Goal: Find specific page/section: Find specific page/section

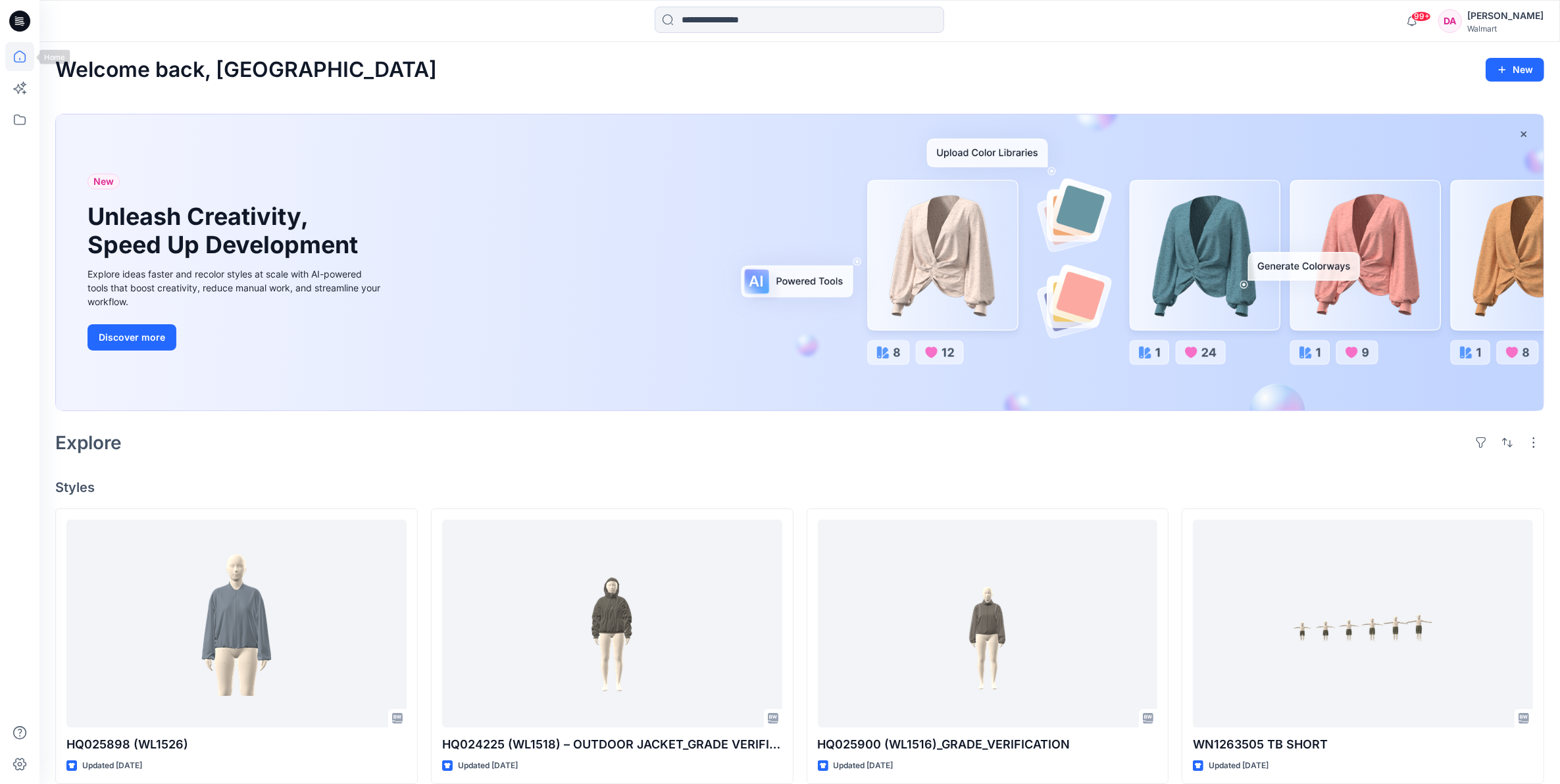
click at [33, 30] on div at bounding box center [19, 21] width 42 height 42
click at [20, 49] on icon at bounding box center [19, 56] width 29 height 29
drag, startPoint x: 16, startPoint y: 114, endPoint x: 35, endPoint y: 135, distance: 28.3
click at [16, 114] on icon at bounding box center [19, 120] width 29 height 29
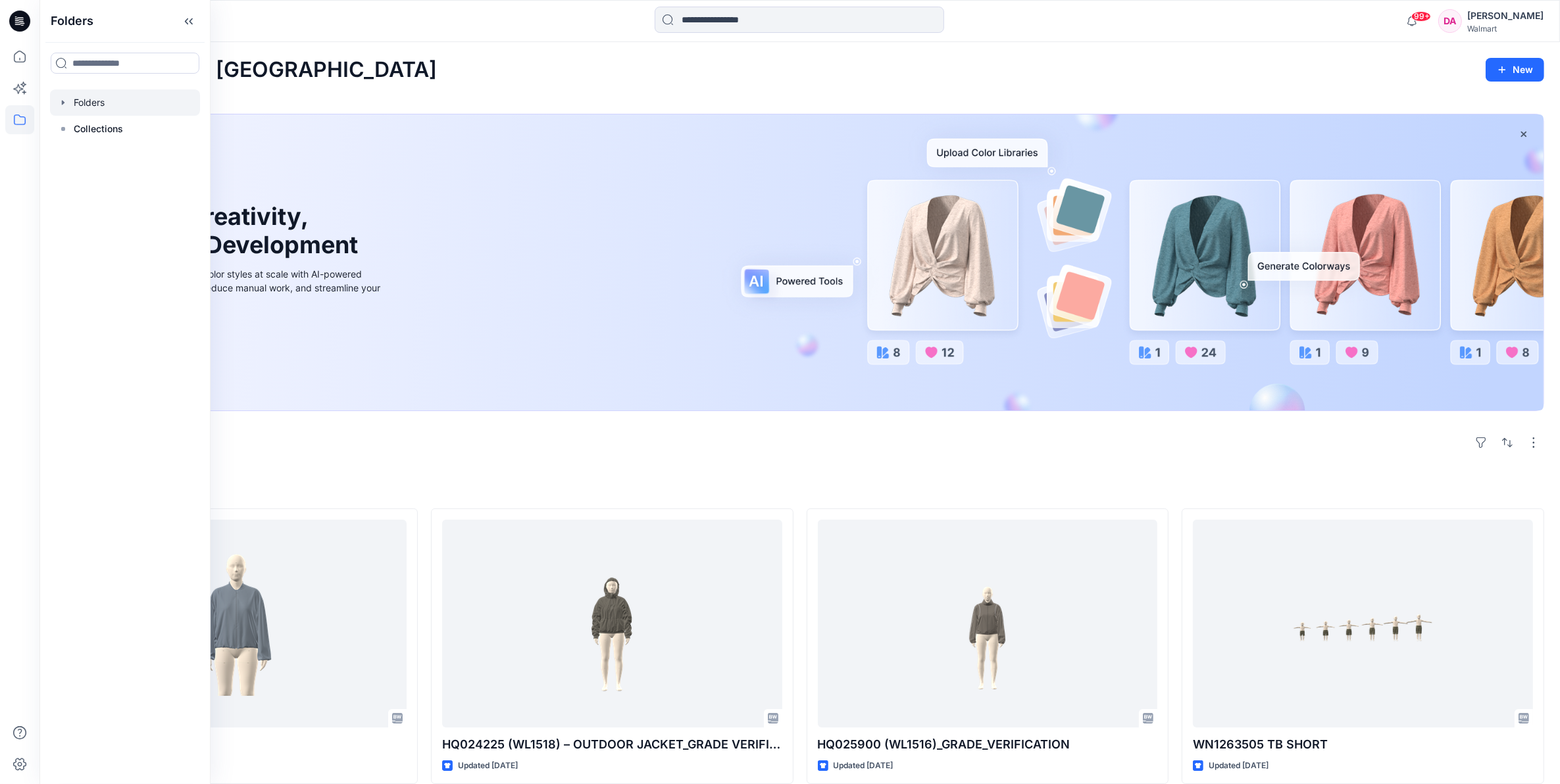
click at [103, 107] on div at bounding box center [125, 103] width 150 height 26
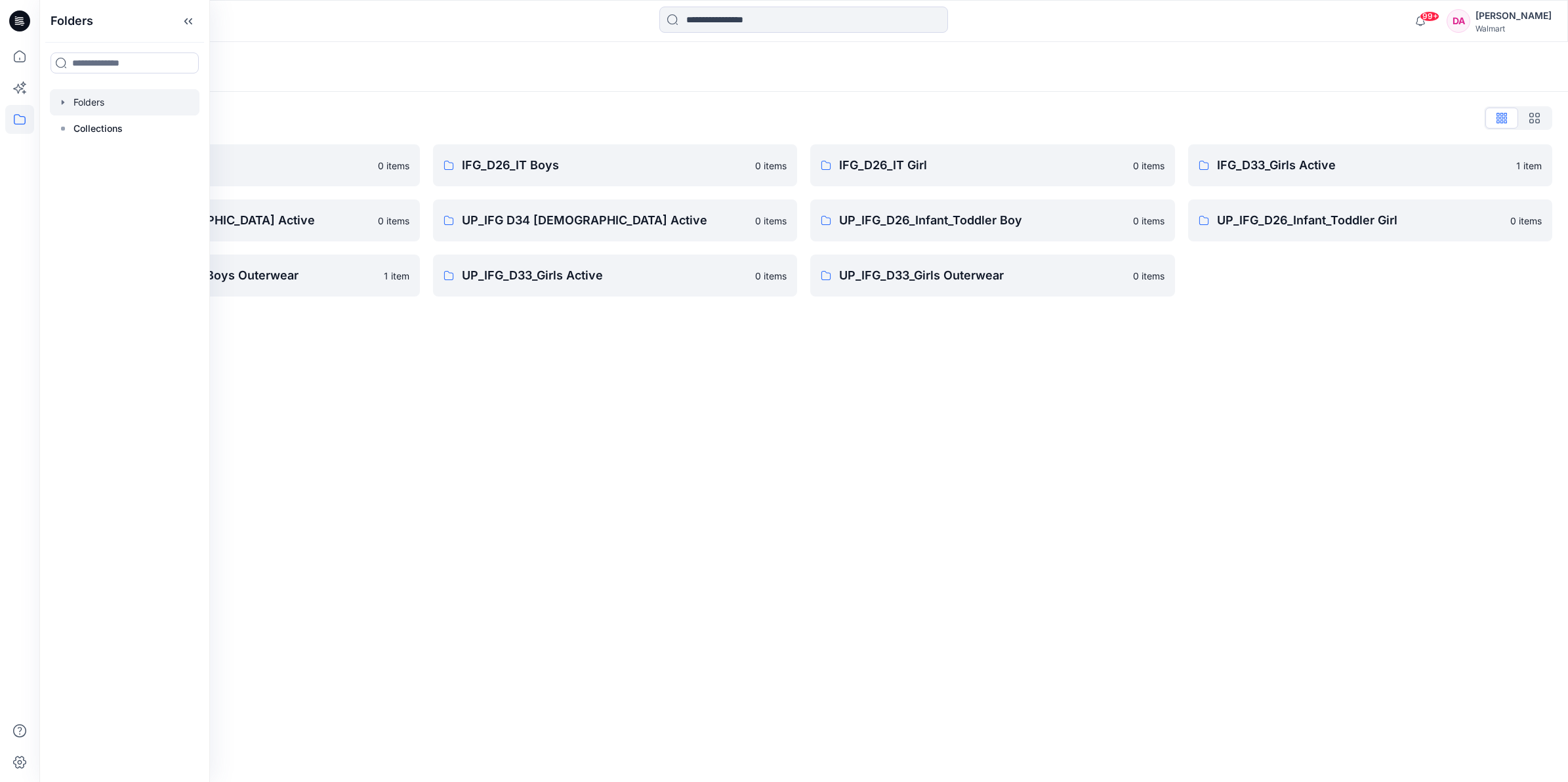
click at [857, 579] on div "Folders Folders List IFG D33 S3 FYE2021 0 items IFG_D34 _[DEMOGRAPHIC_DATA] Act…" at bounding box center [803, 412] width 1529 height 740
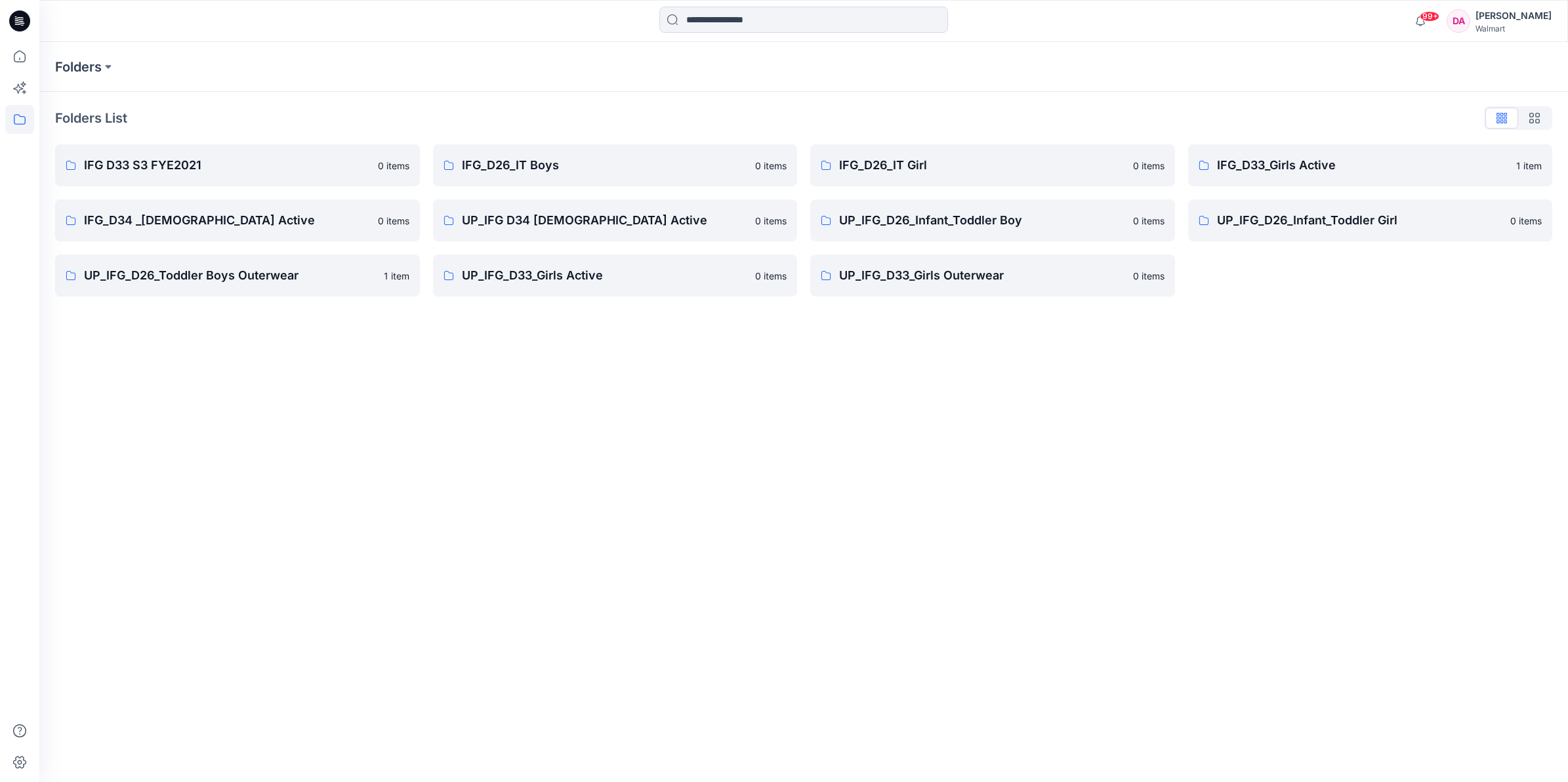
click at [627, 637] on div "Folders Folders List IFG D33 S3 FYE2021 0 items IFG_D34 _[DEMOGRAPHIC_DATA] Act…" at bounding box center [803, 412] width 1529 height 740
click at [899, 286] on link "UP_IFG_D33_Girls Outerwear 0 items" at bounding box center [992, 275] width 365 height 42
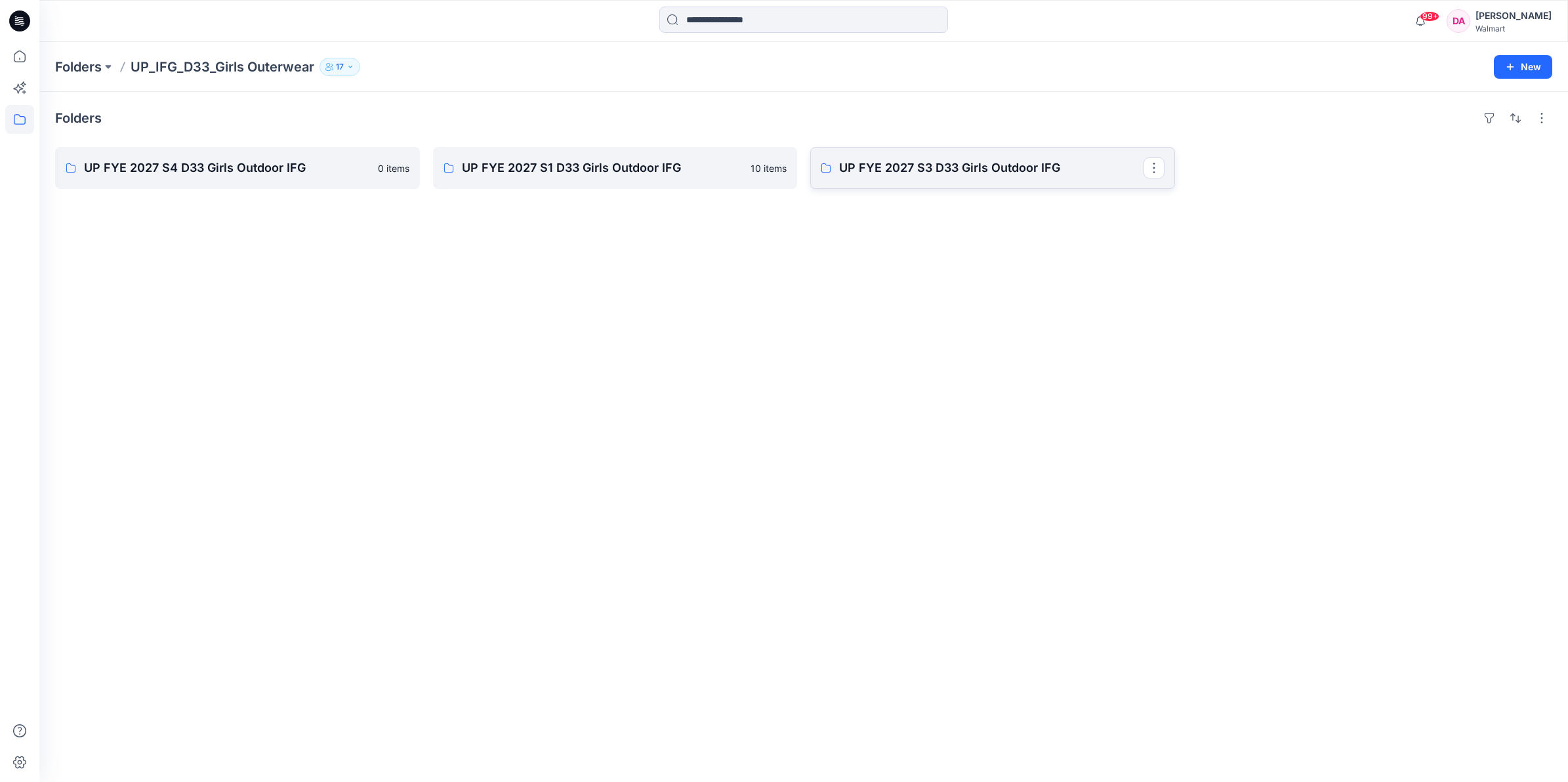
click at [962, 176] on p "UP FYE 2027 S3 D33 Girls Outdoor IFG" at bounding box center [992, 168] width 304 height 18
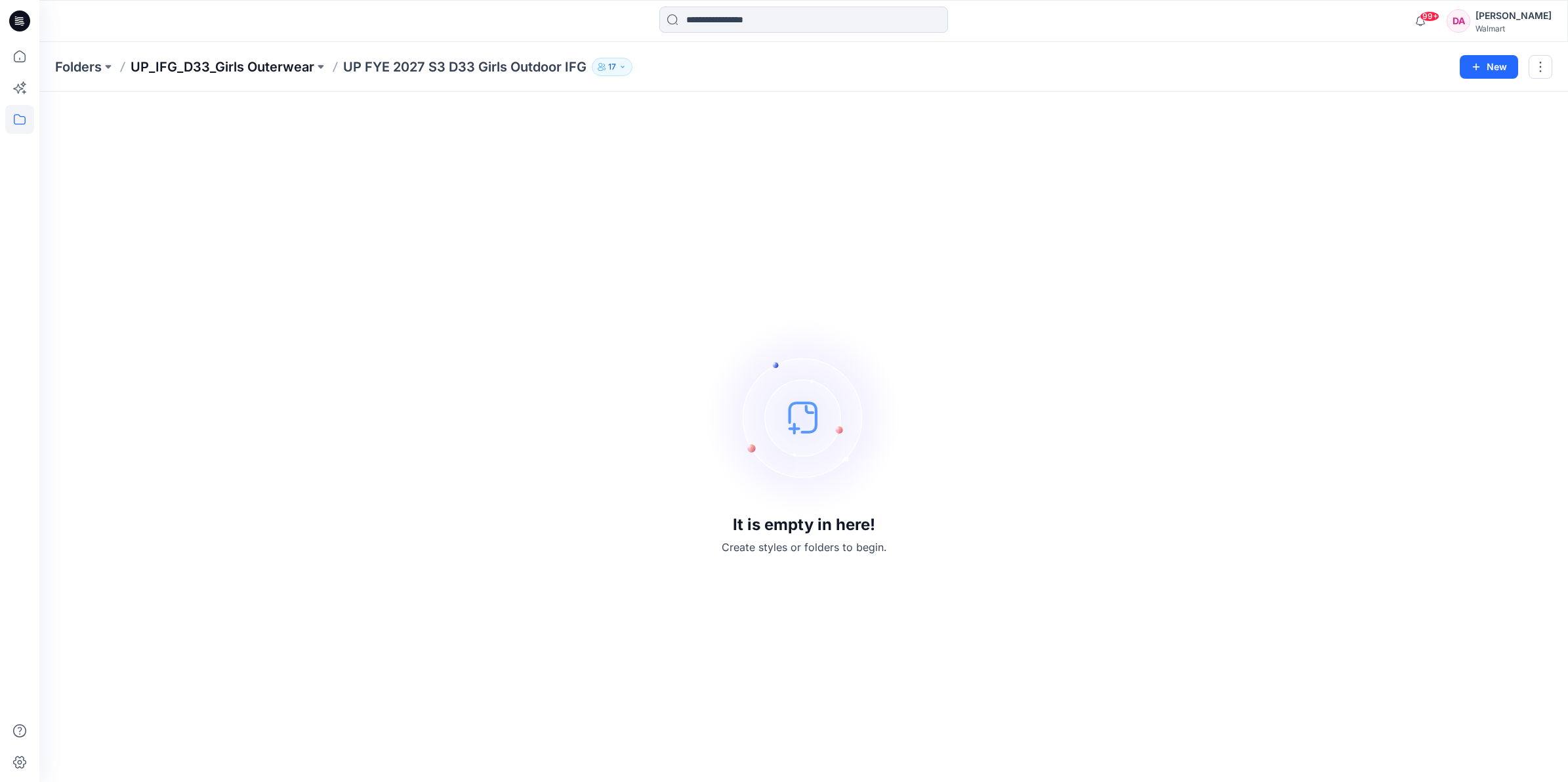
click at [297, 65] on p "UP_IFG_D33_Girls Outerwear" at bounding box center [222, 67] width 183 height 18
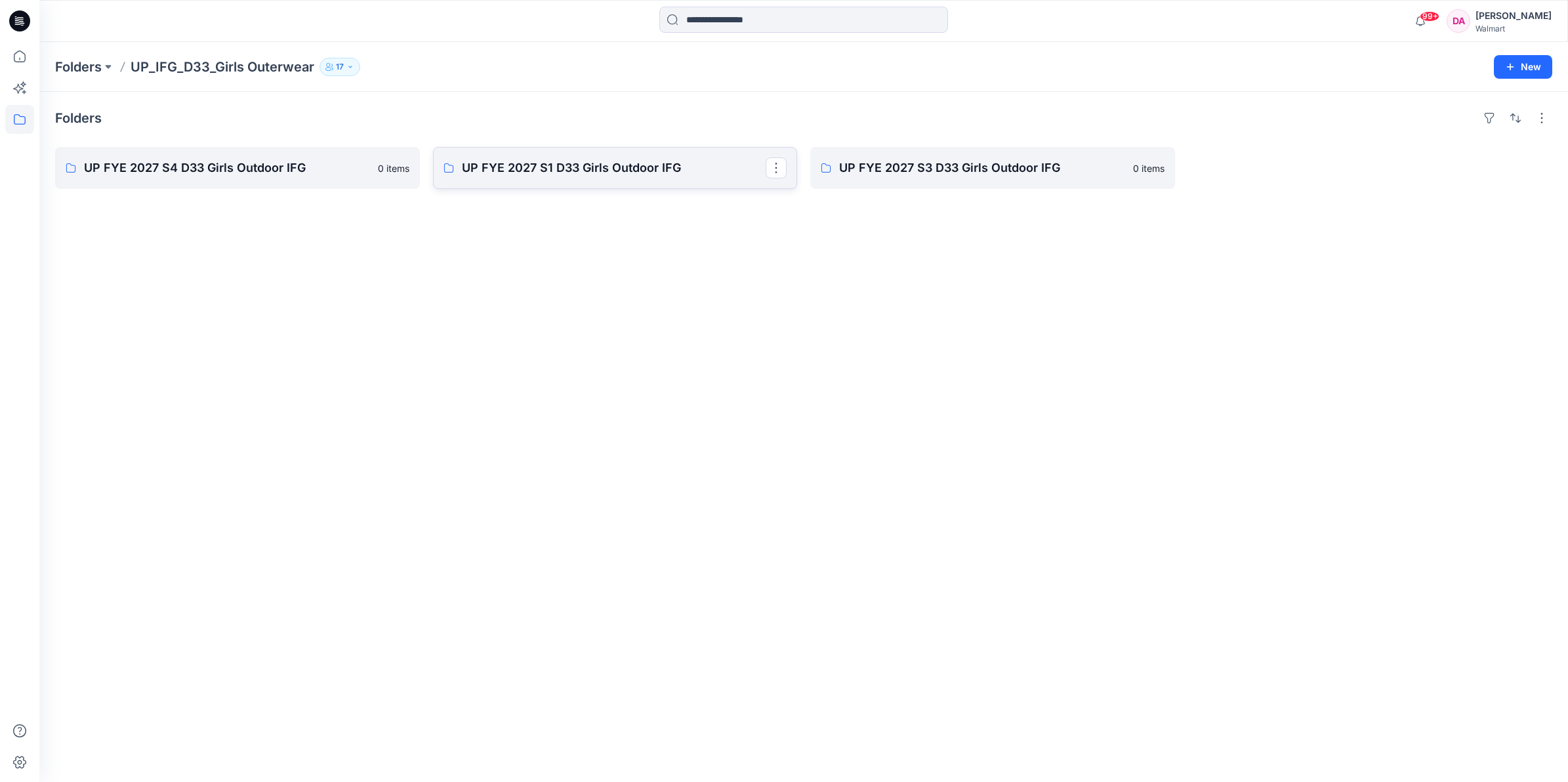
click at [656, 167] on p "UP FYE 2027 S1 D33 Girls Outdoor IFG" at bounding box center [614, 168] width 304 height 18
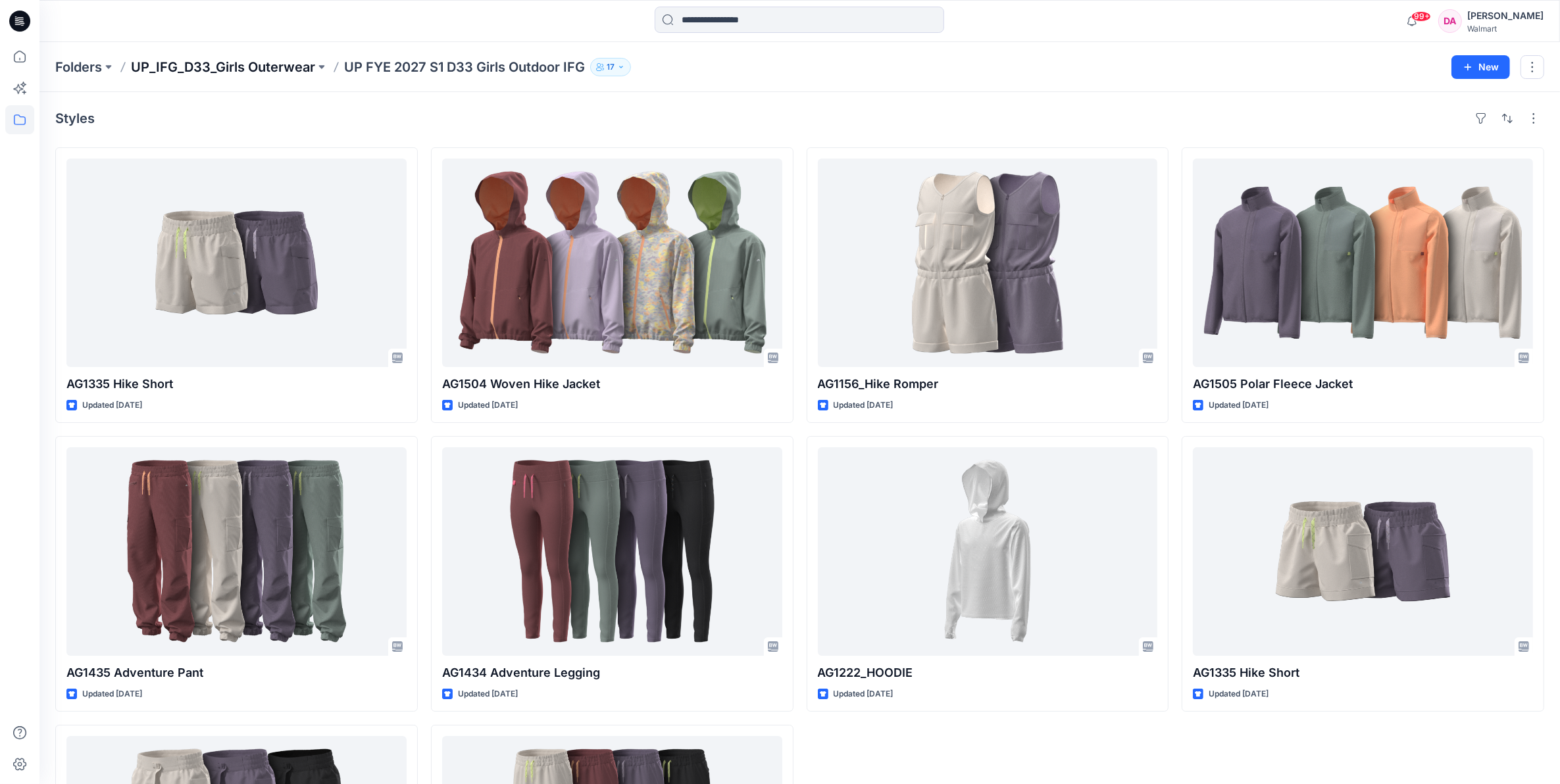
click at [222, 66] on p "UP_IFG_D33_Girls Outerwear" at bounding box center [223, 67] width 184 height 19
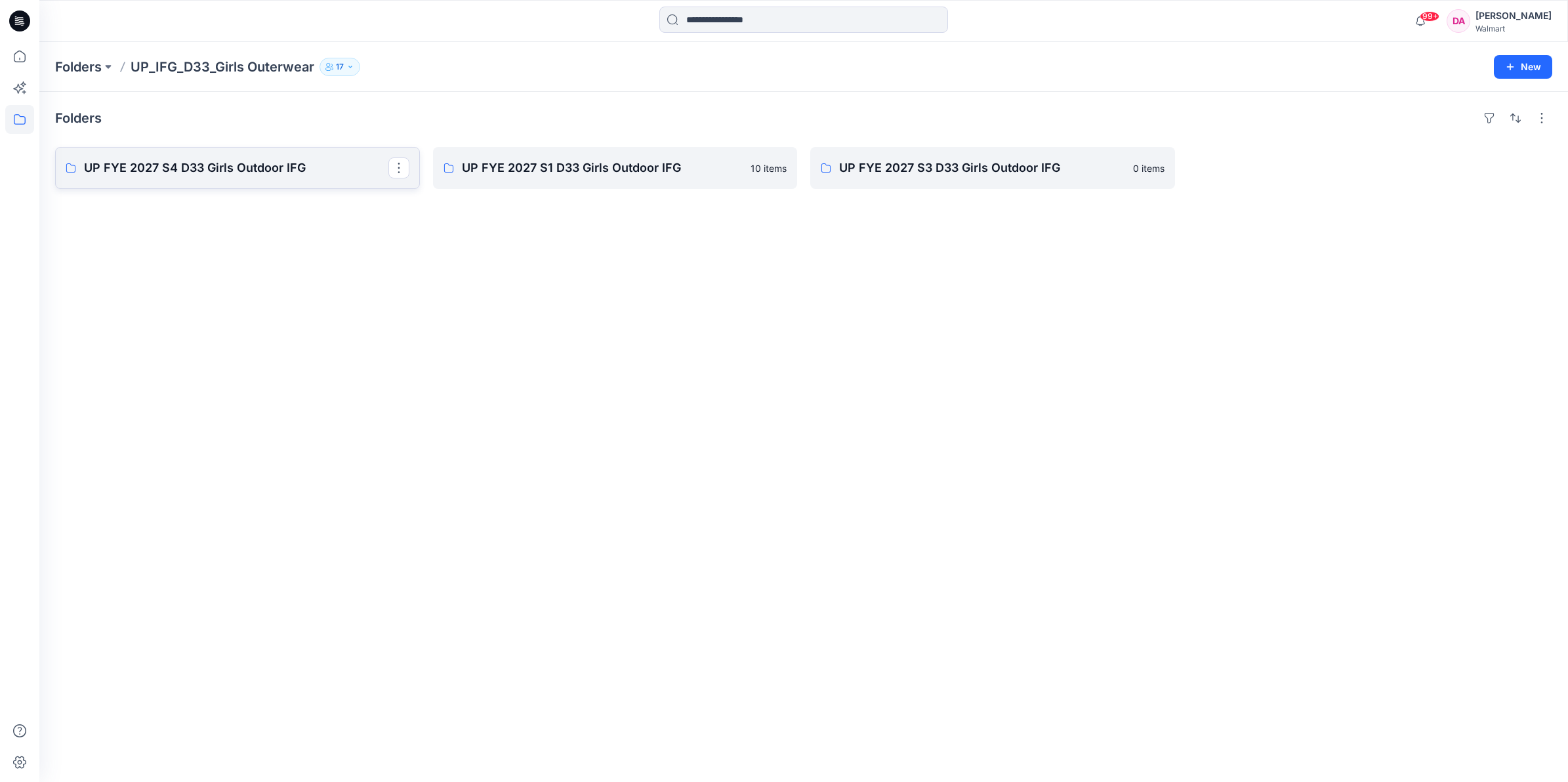
click at [297, 175] on p "UP FYE 2027 S4 D33 Girls Outdoor IFG" at bounding box center [236, 168] width 304 height 18
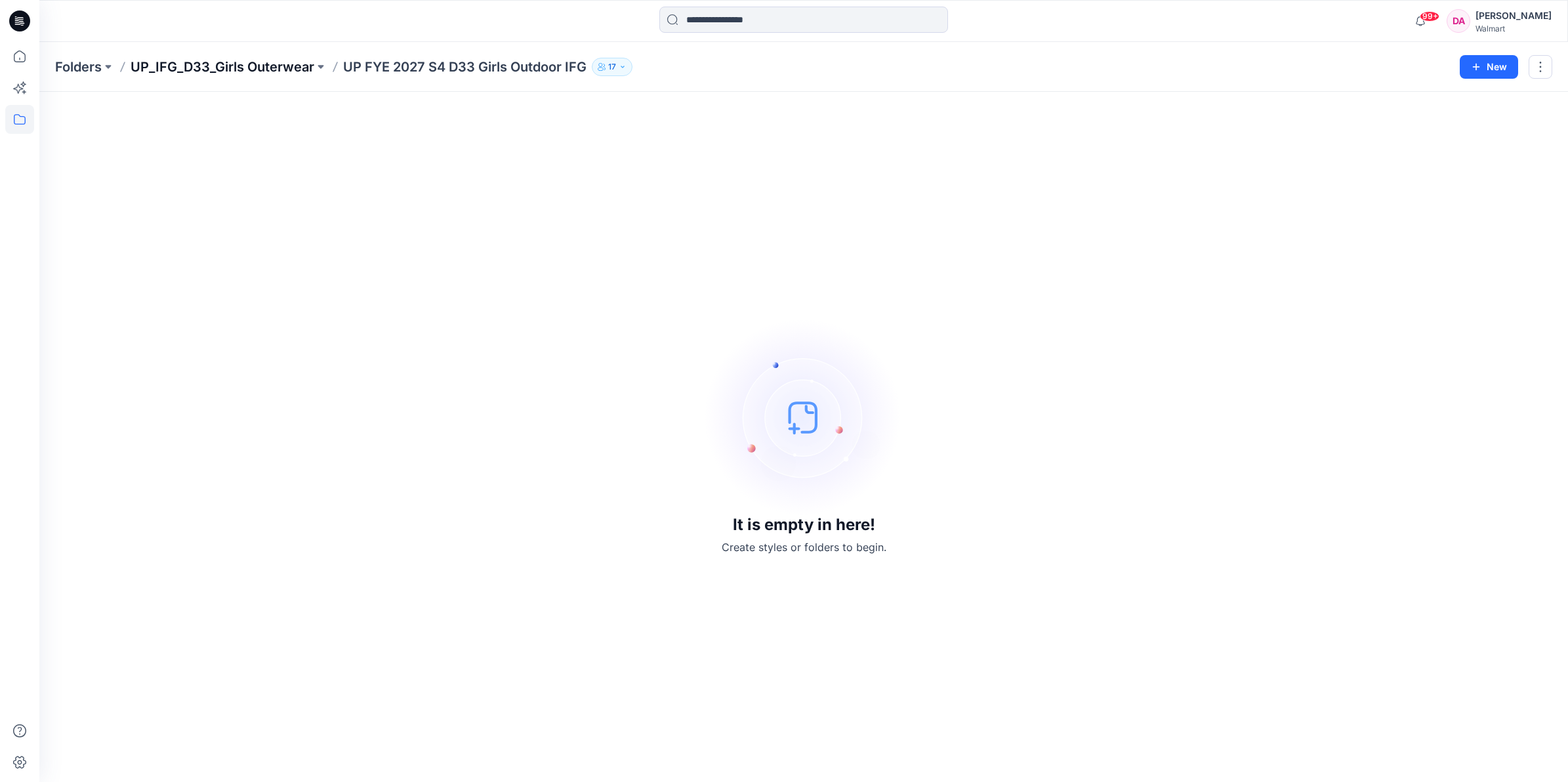
click at [218, 67] on p "UP_IFG_D33_Girls Outerwear" at bounding box center [222, 67] width 183 height 18
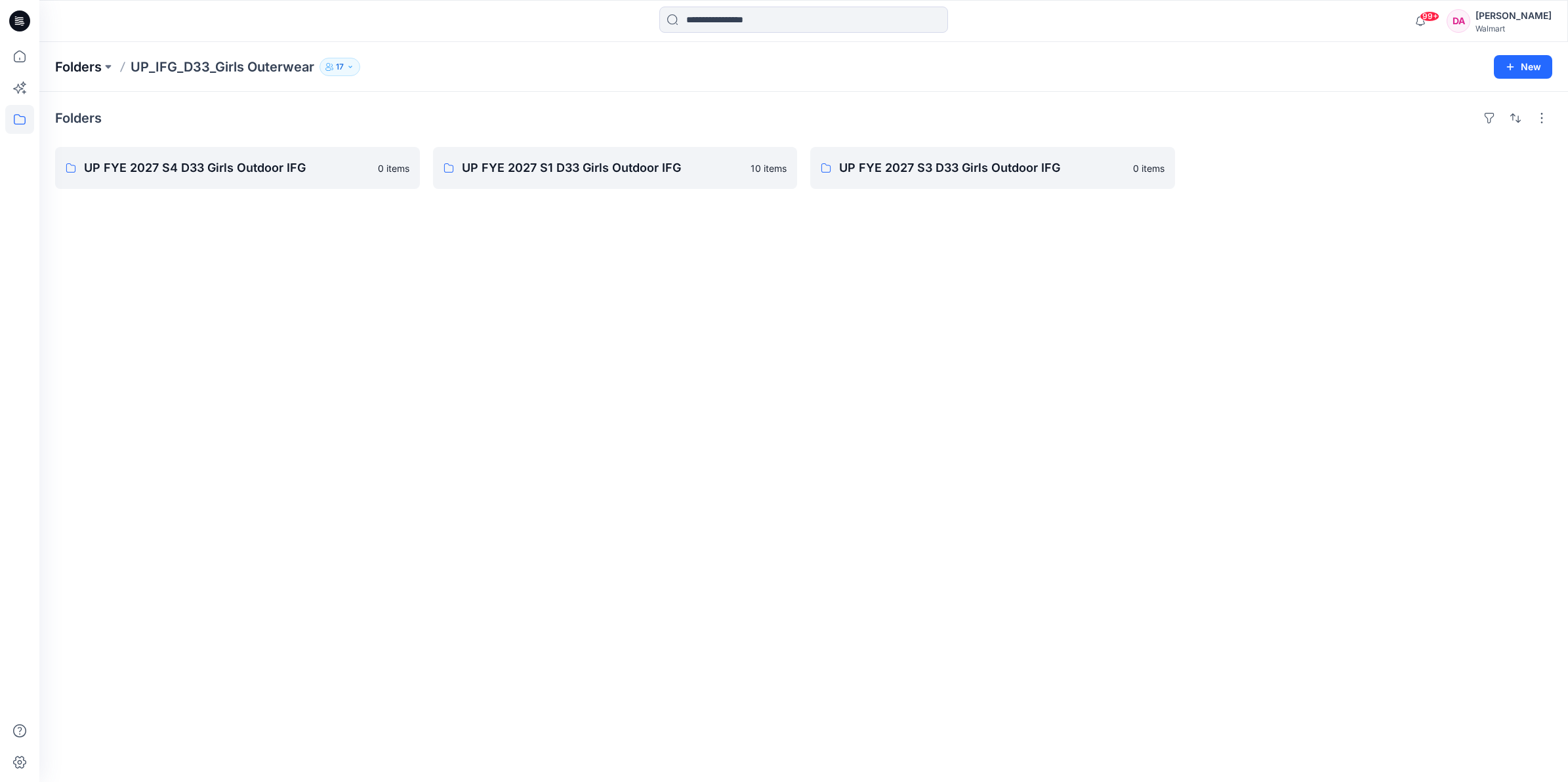
click at [67, 64] on p "Folders" at bounding box center [79, 67] width 47 height 18
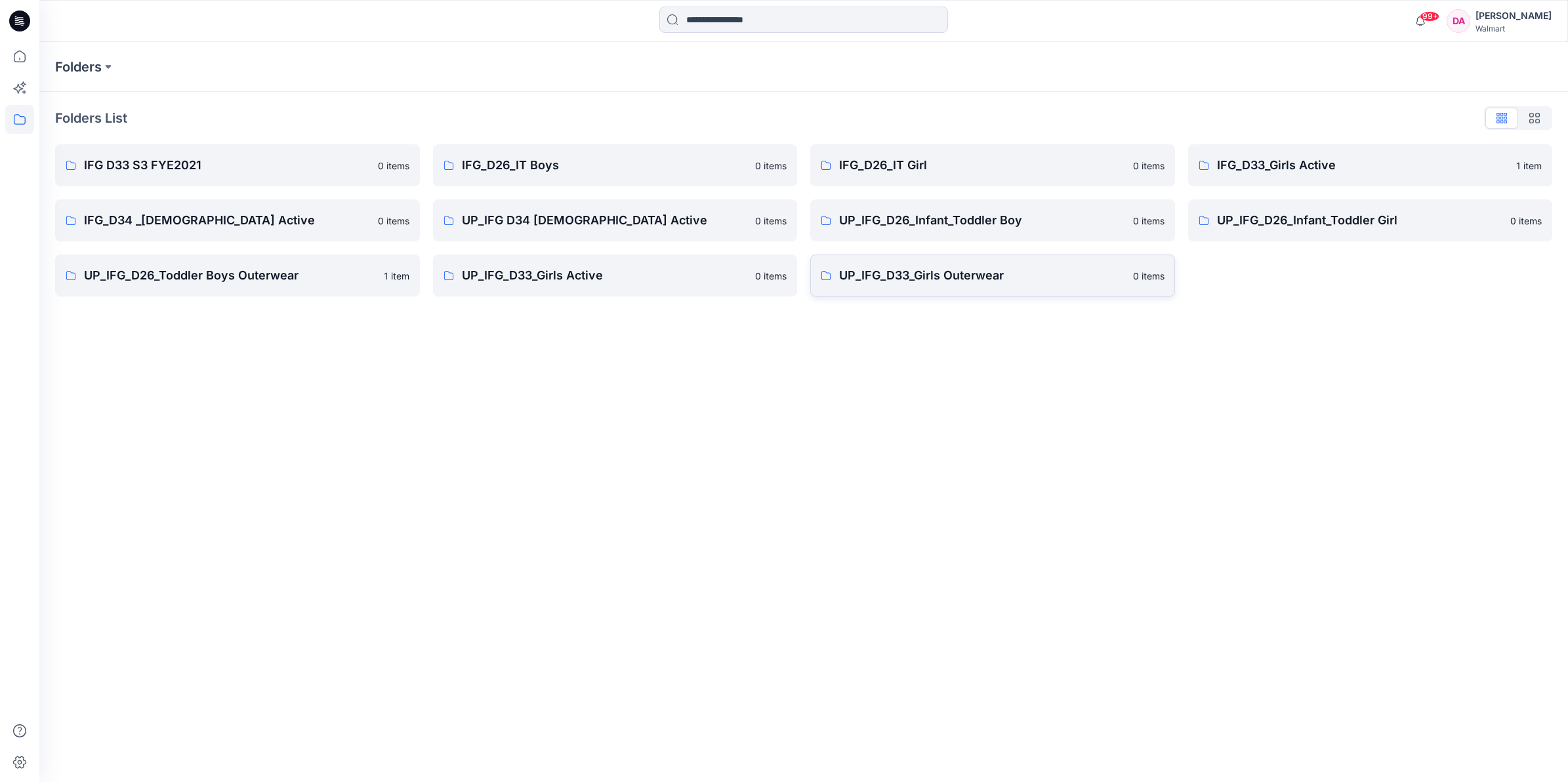
click at [933, 289] on link "UP_IFG_D33_Girls Outerwear 0 items" at bounding box center [992, 275] width 365 height 42
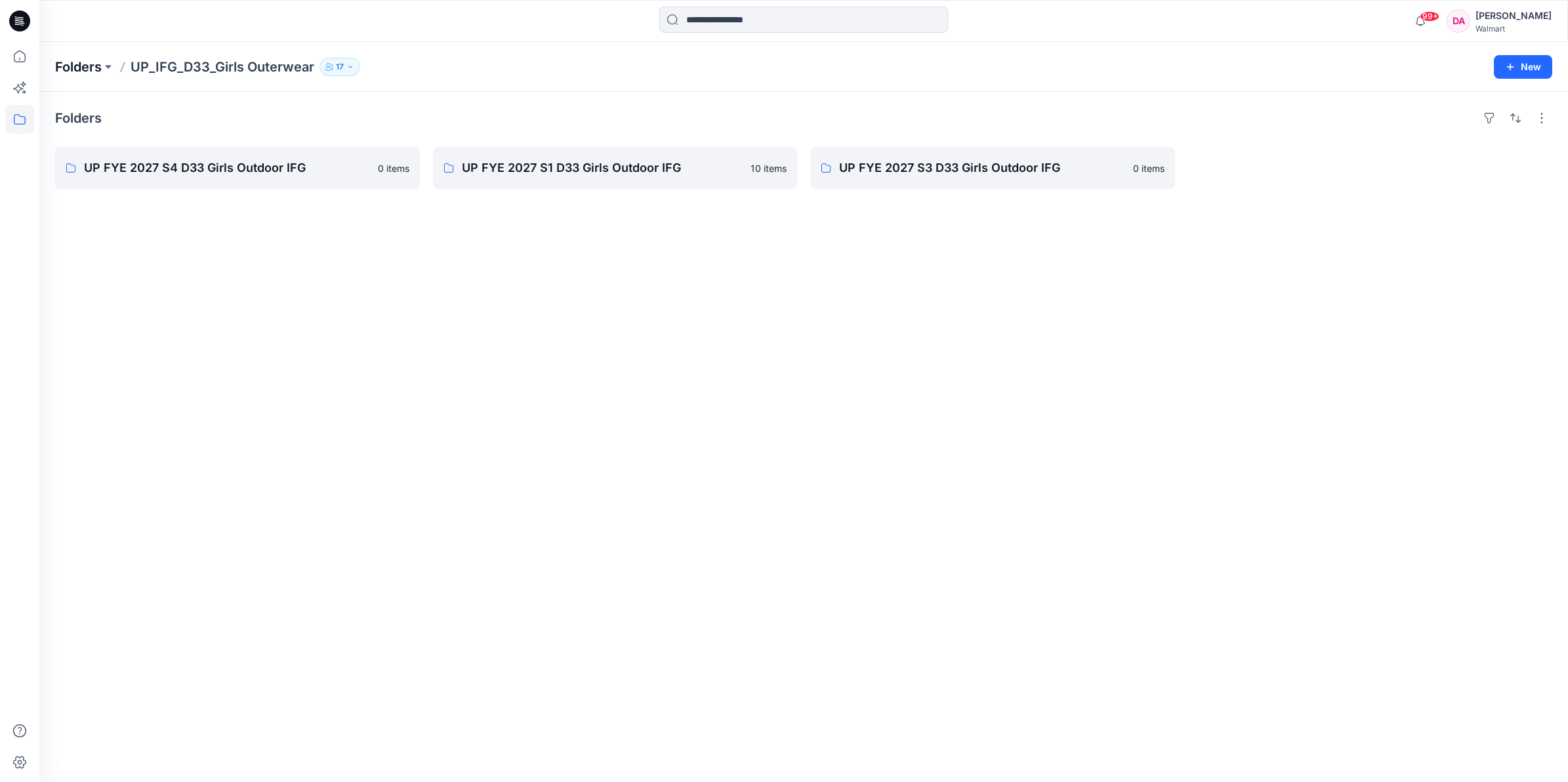
click at [82, 66] on p "Folders" at bounding box center [79, 67] width 47 height 18
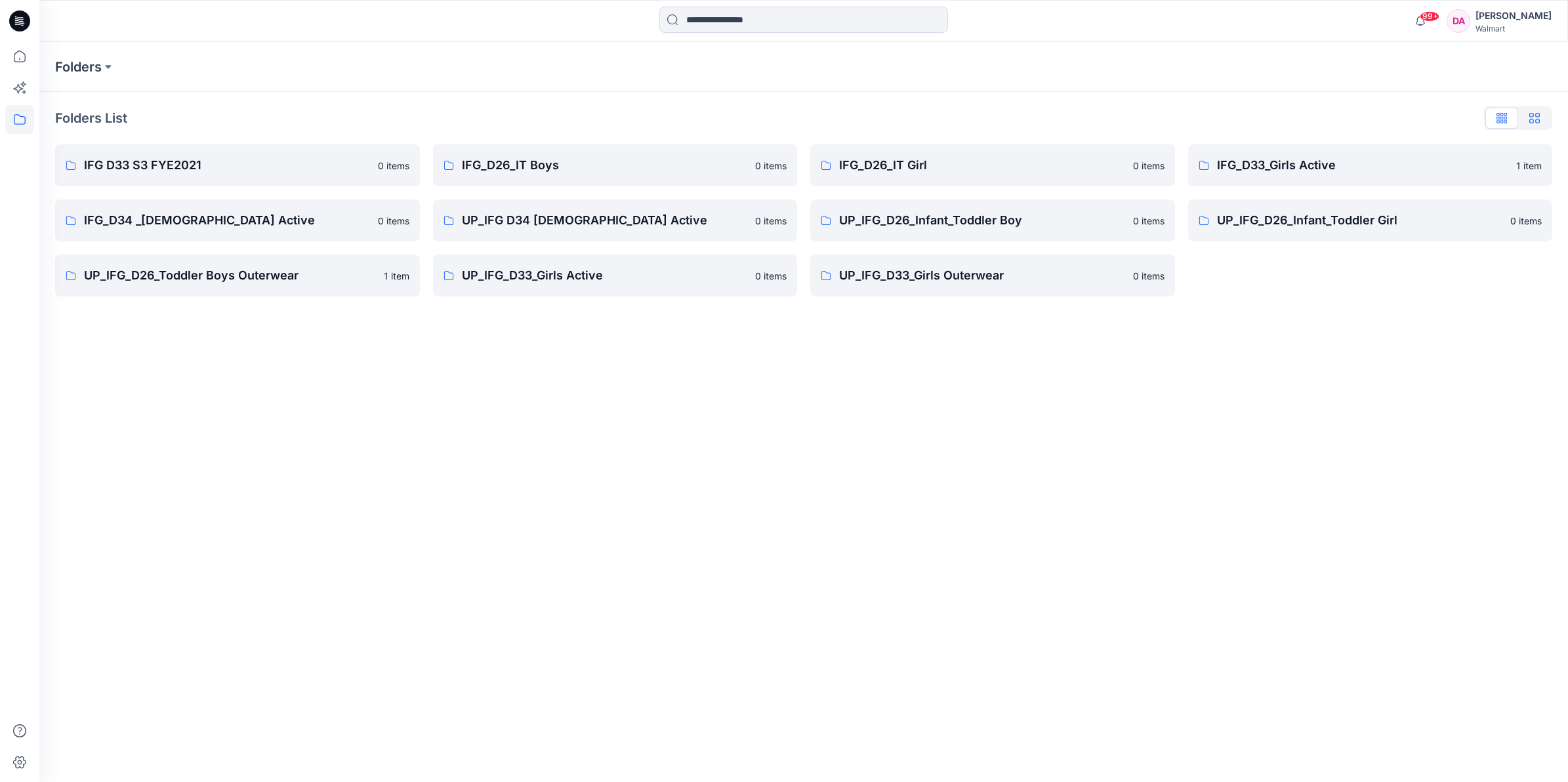
click at [1532, 118] on icon "button" at bounding box center [1535, 118] width 11 height 11
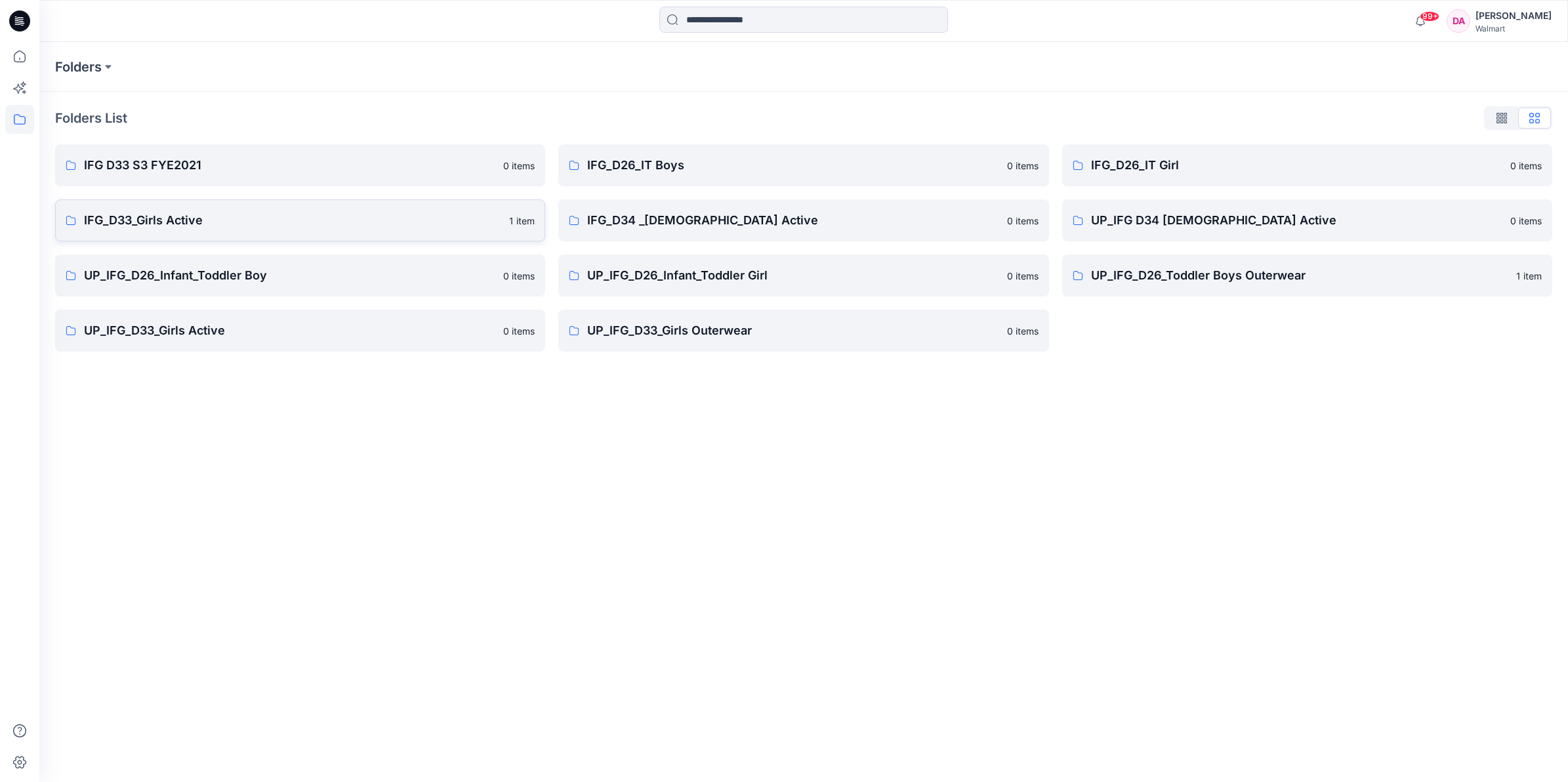
click at [227, 213] on p "IFG_D33_Girls Active" at bounding box center [292, 220] width 417 height 18
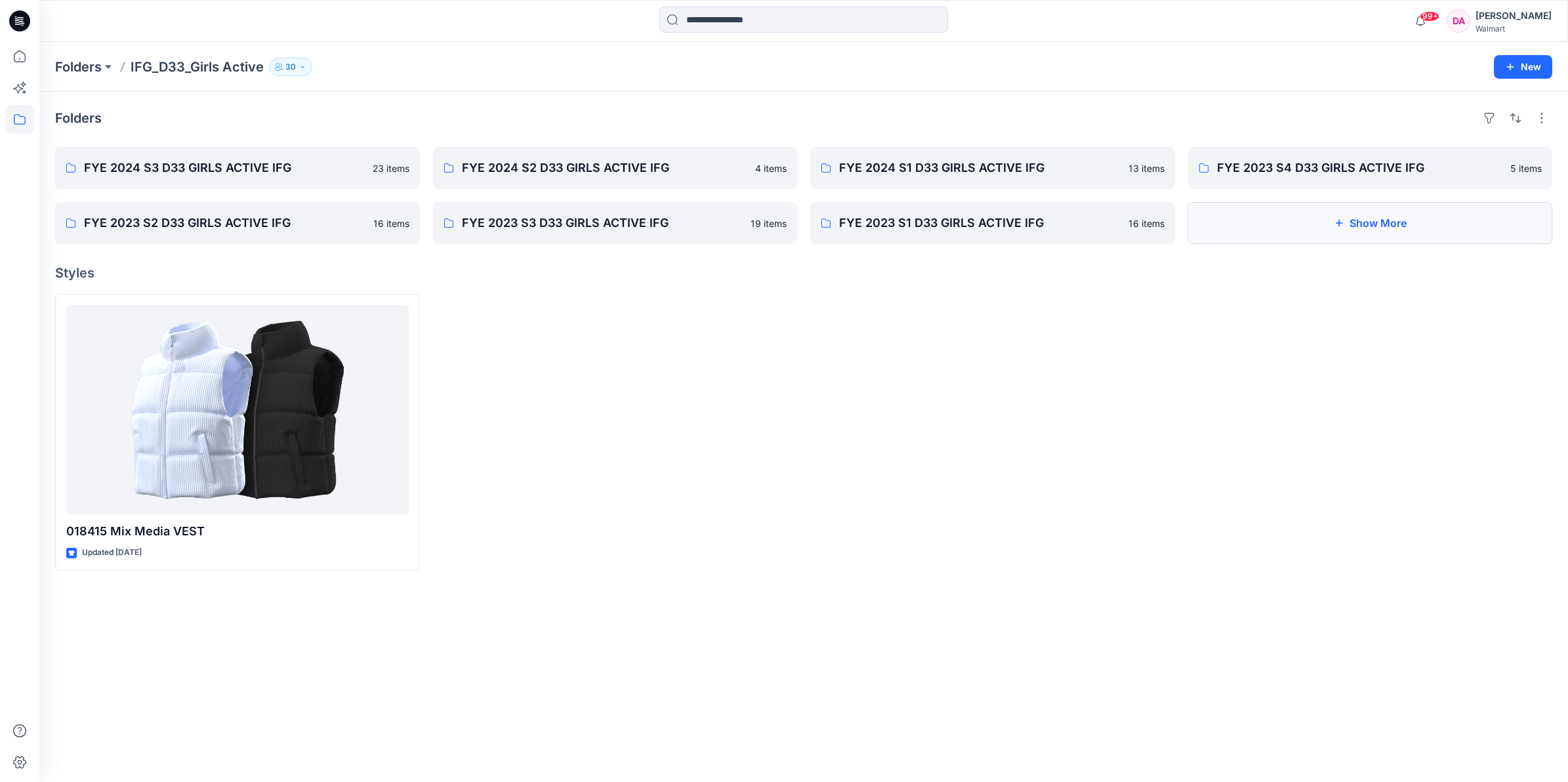
click at [1327, 218] on button "Show More" at bounding box center [1370, 223] width 365 height 42
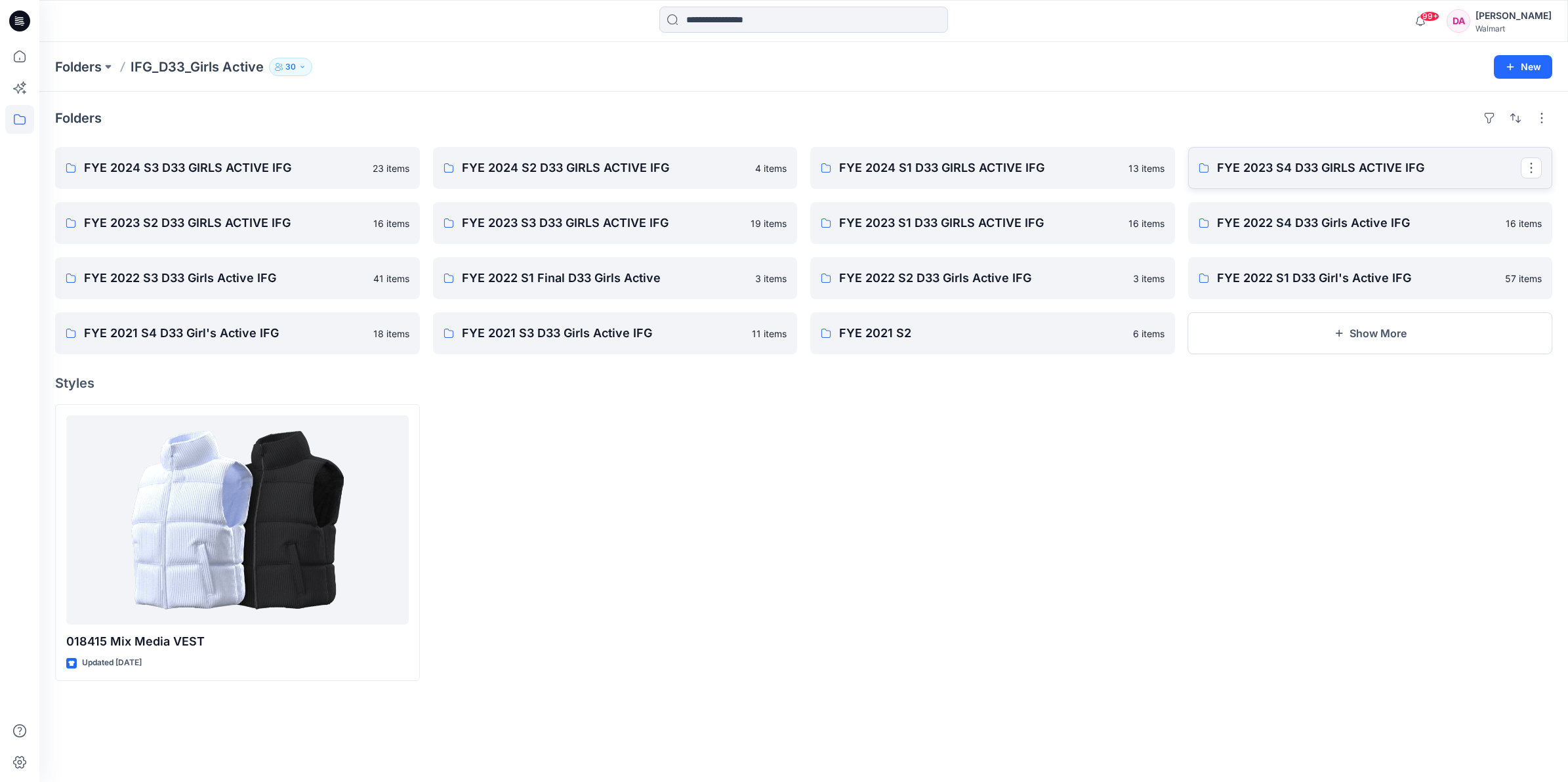
click at [1375, 168] on p "FYE 2023 S4 D33 GIRLS ACTIVE IFG" at bounding box center [1369, 168] width 304 height 18
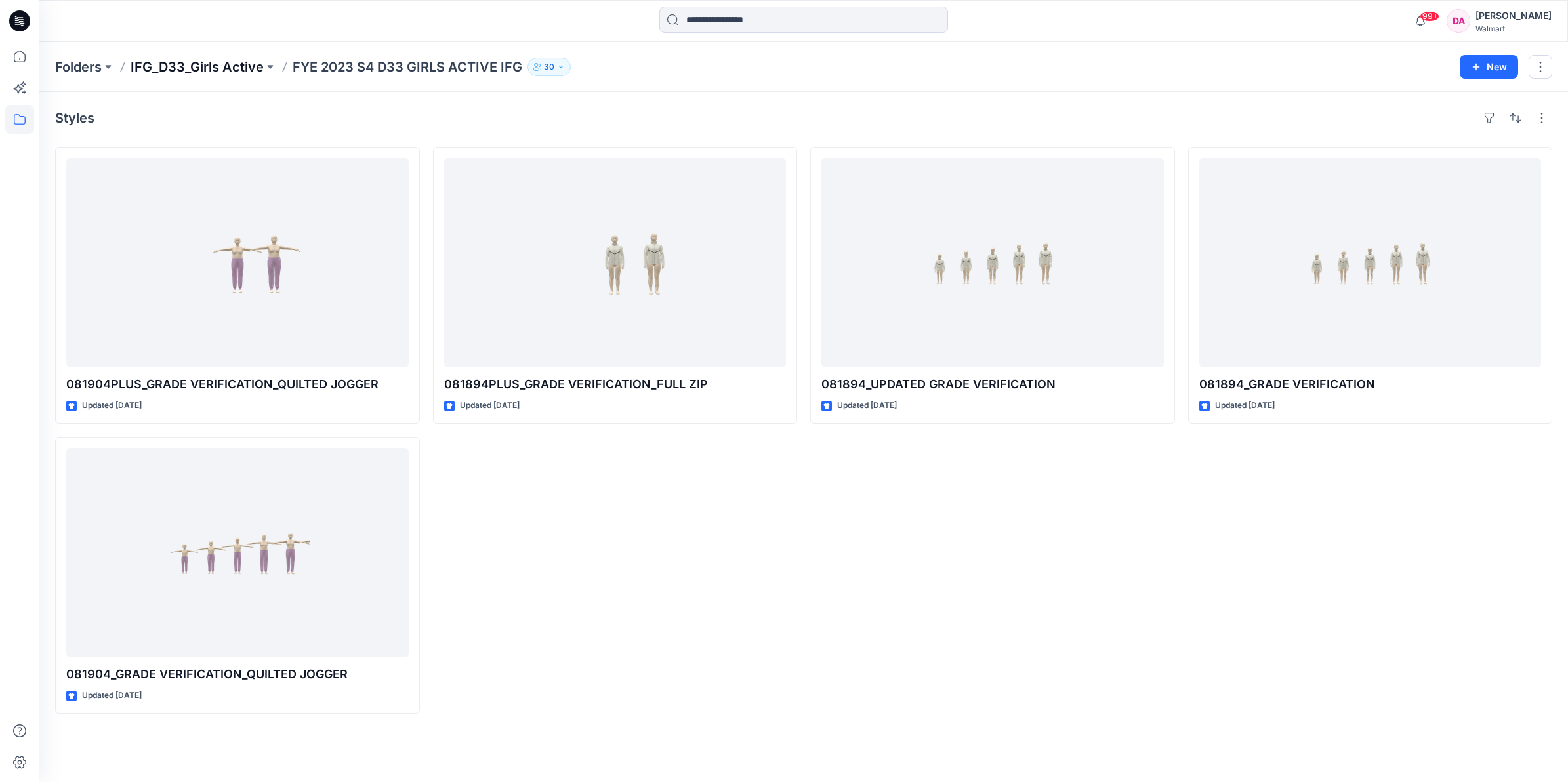
click at [177, 65] on p "IFG_D33_Girls Active" at bounding box center [197, 67] width 133 height 18
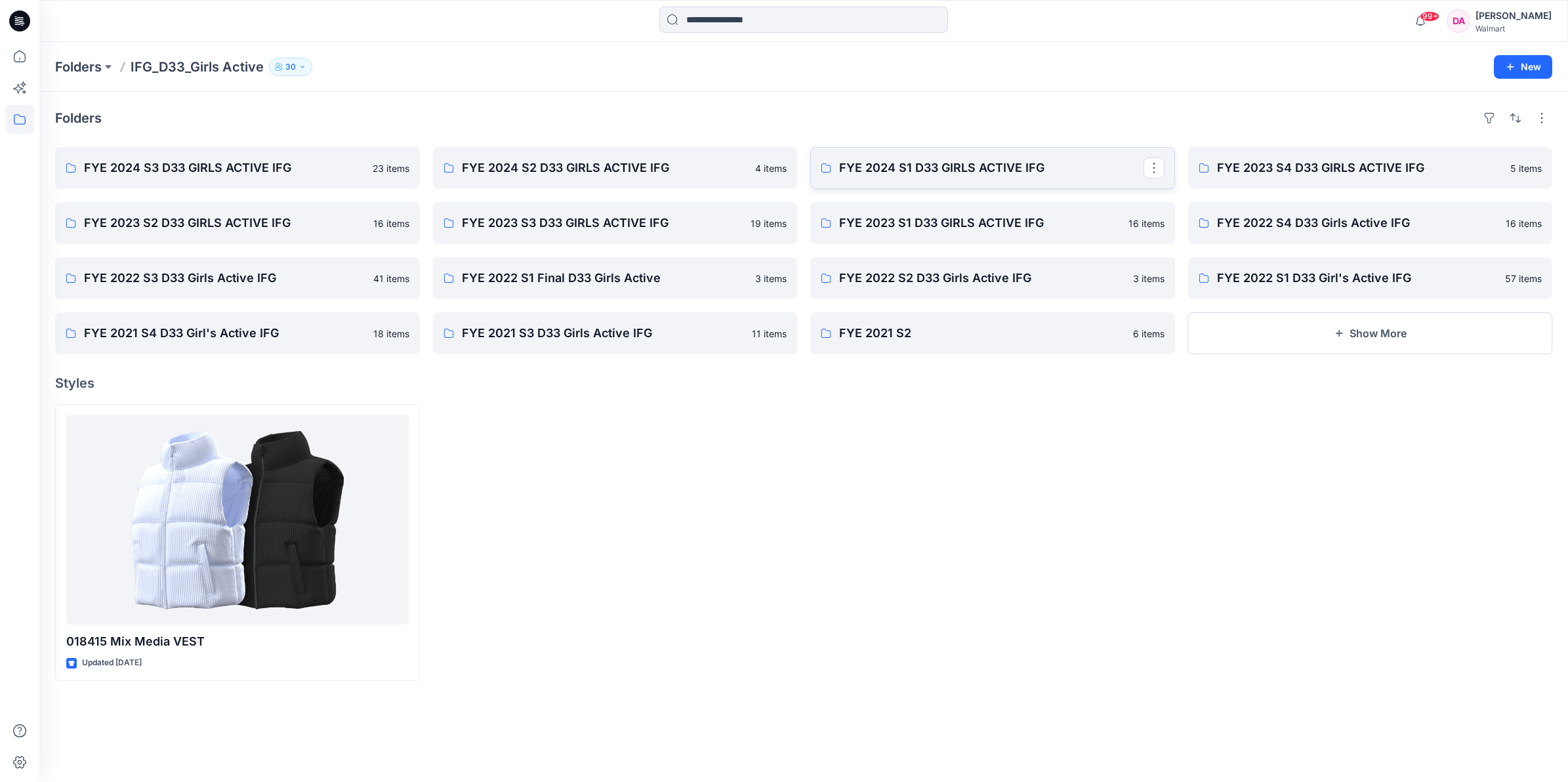
click at [950, 172] on p "FYE 2024 S1 D33 GIRLS ACTIVE IFG" at bounding box center [992, 168] width 304 height 18
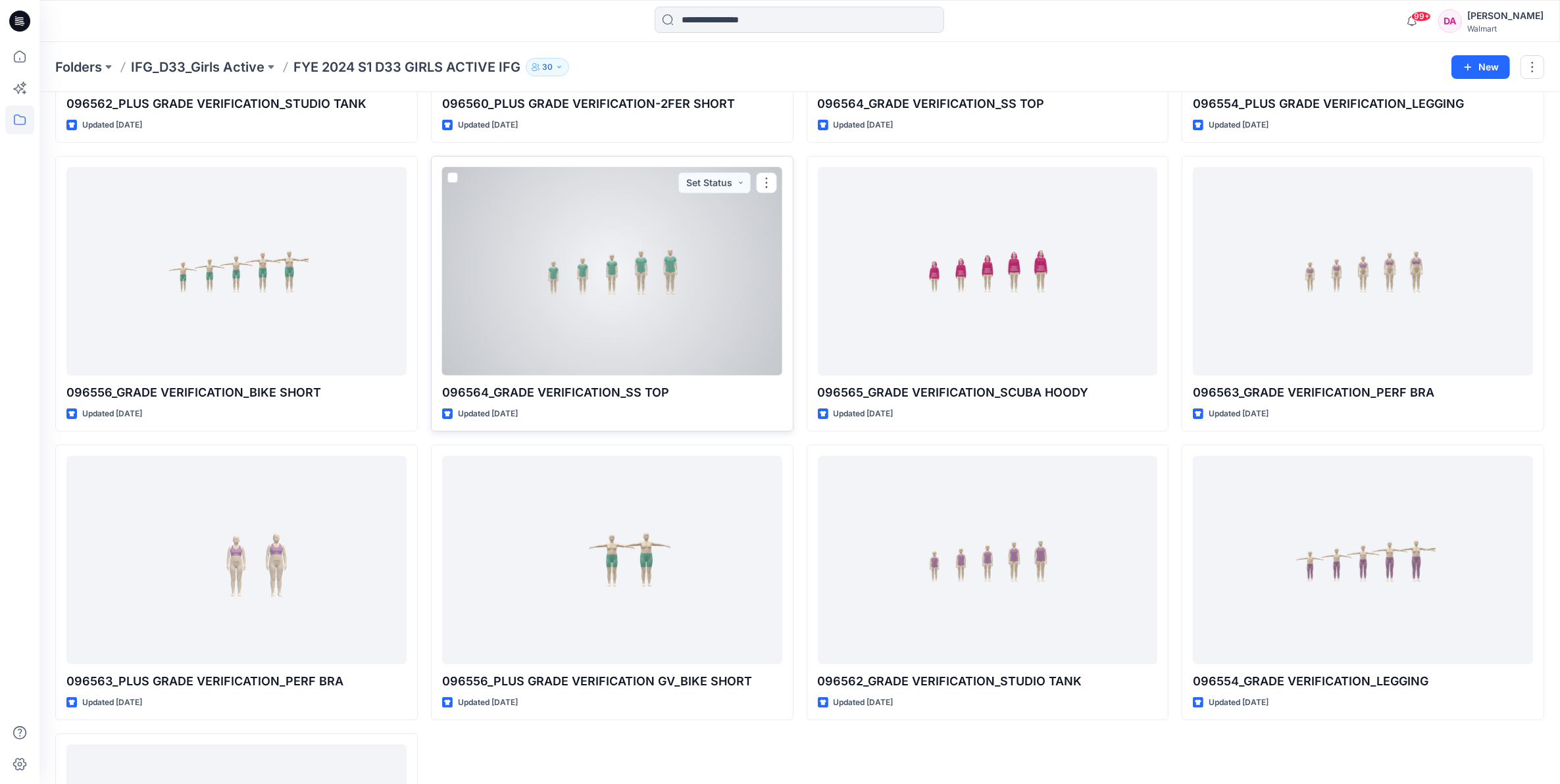
scroll to position [521, 0]
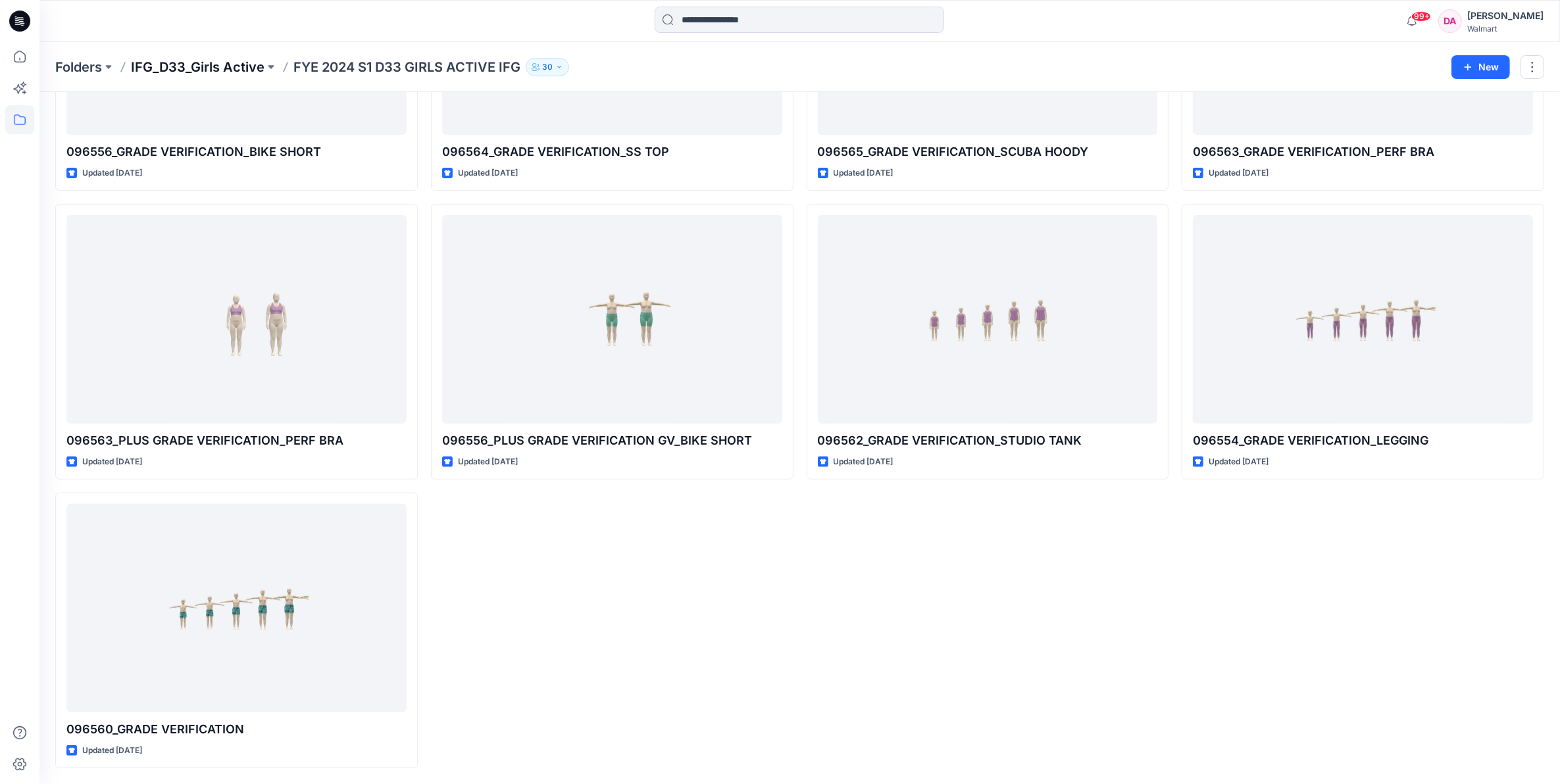
click at [220, 68] on p "IFG_D33_Girls Active" at bounding box center [197, 67] width 133 height 19
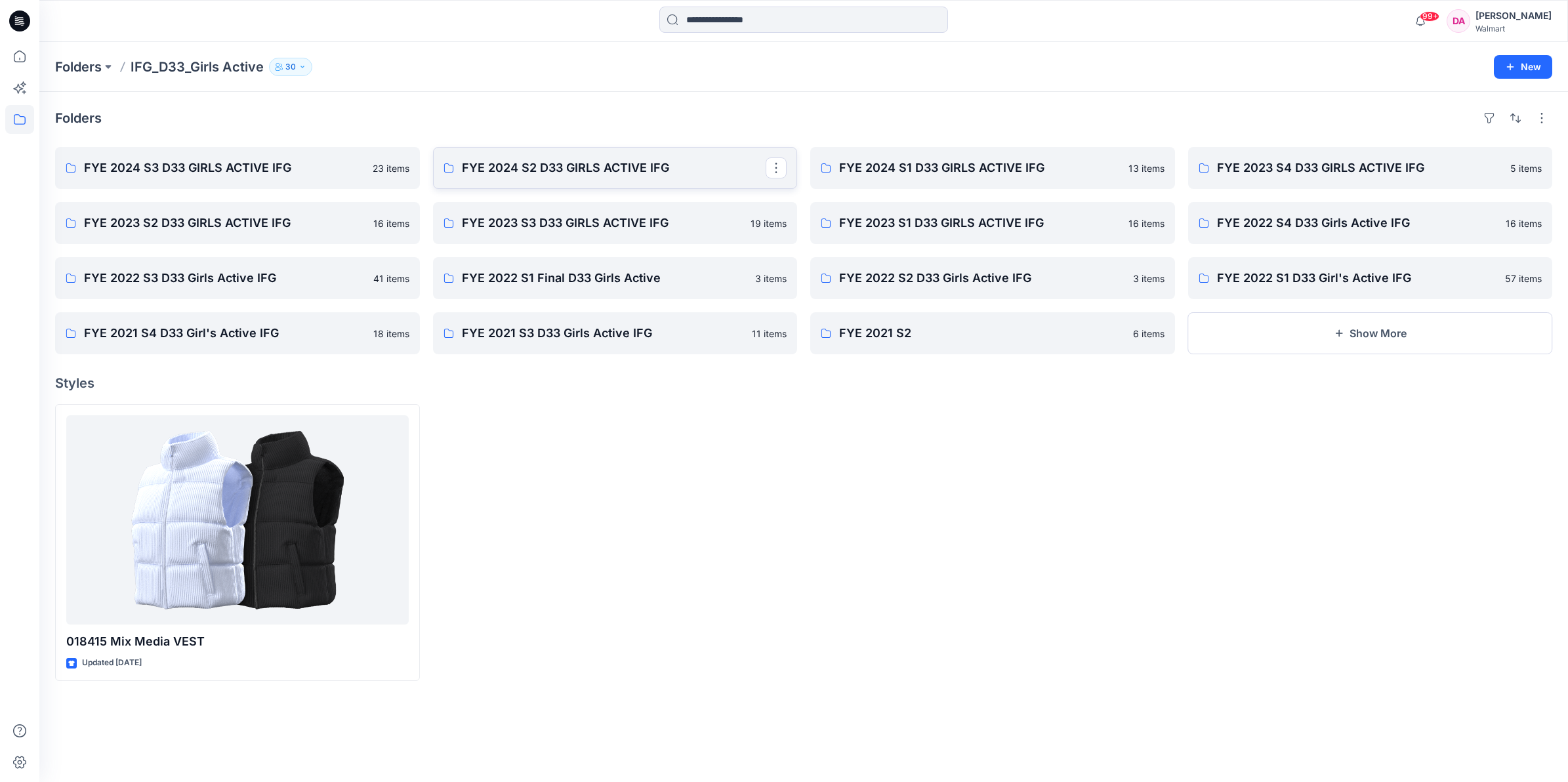
click at [566, 183] on link "FYE 2024 S2 D33 GIRLS ACTIVE IFG" at bounding box center [615, 168] width 365 height 42
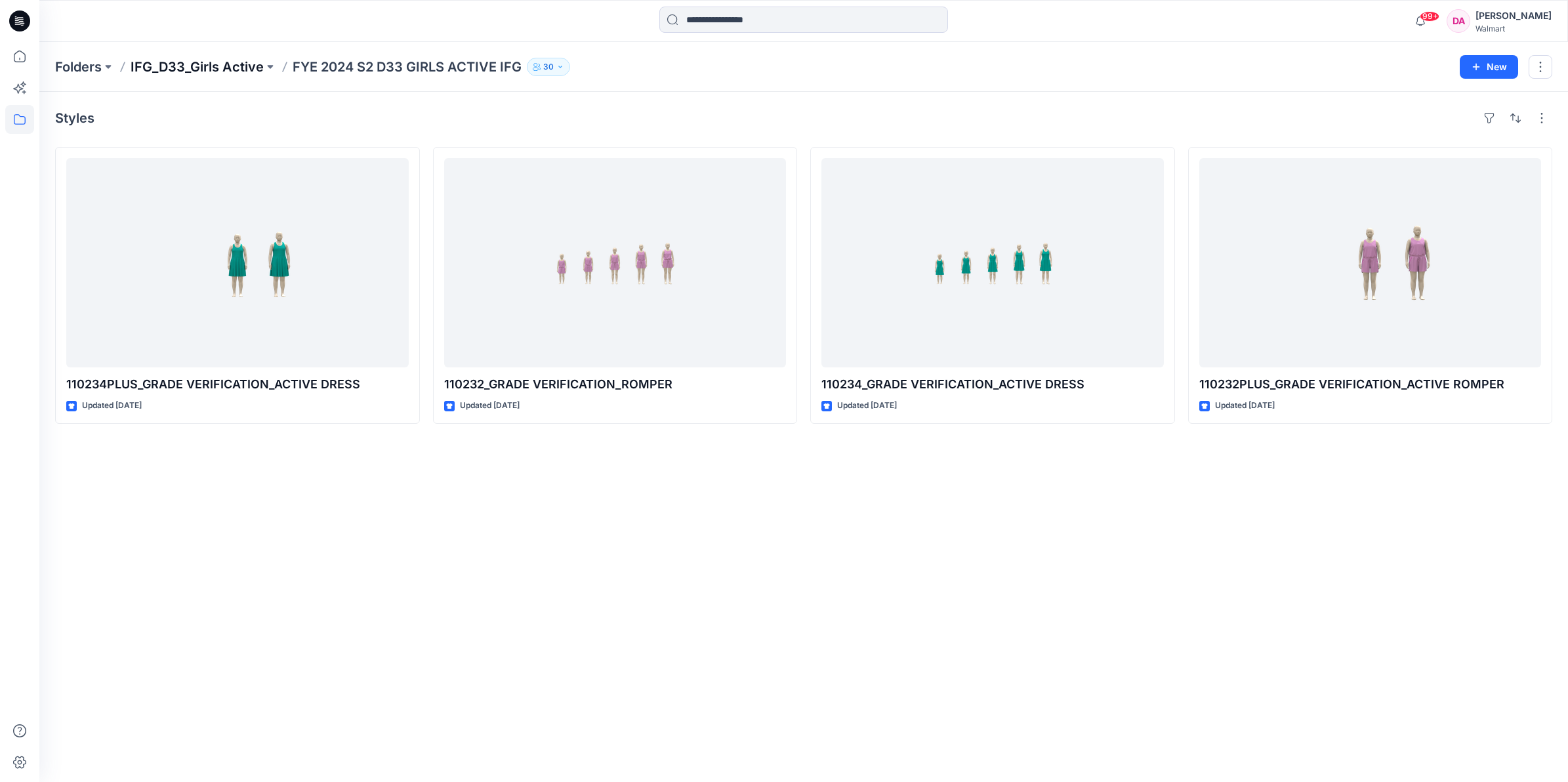
click at [190, 66] on p "IFG_D33_Girls Active" at bounding box center [197, 67] width 133 height 18
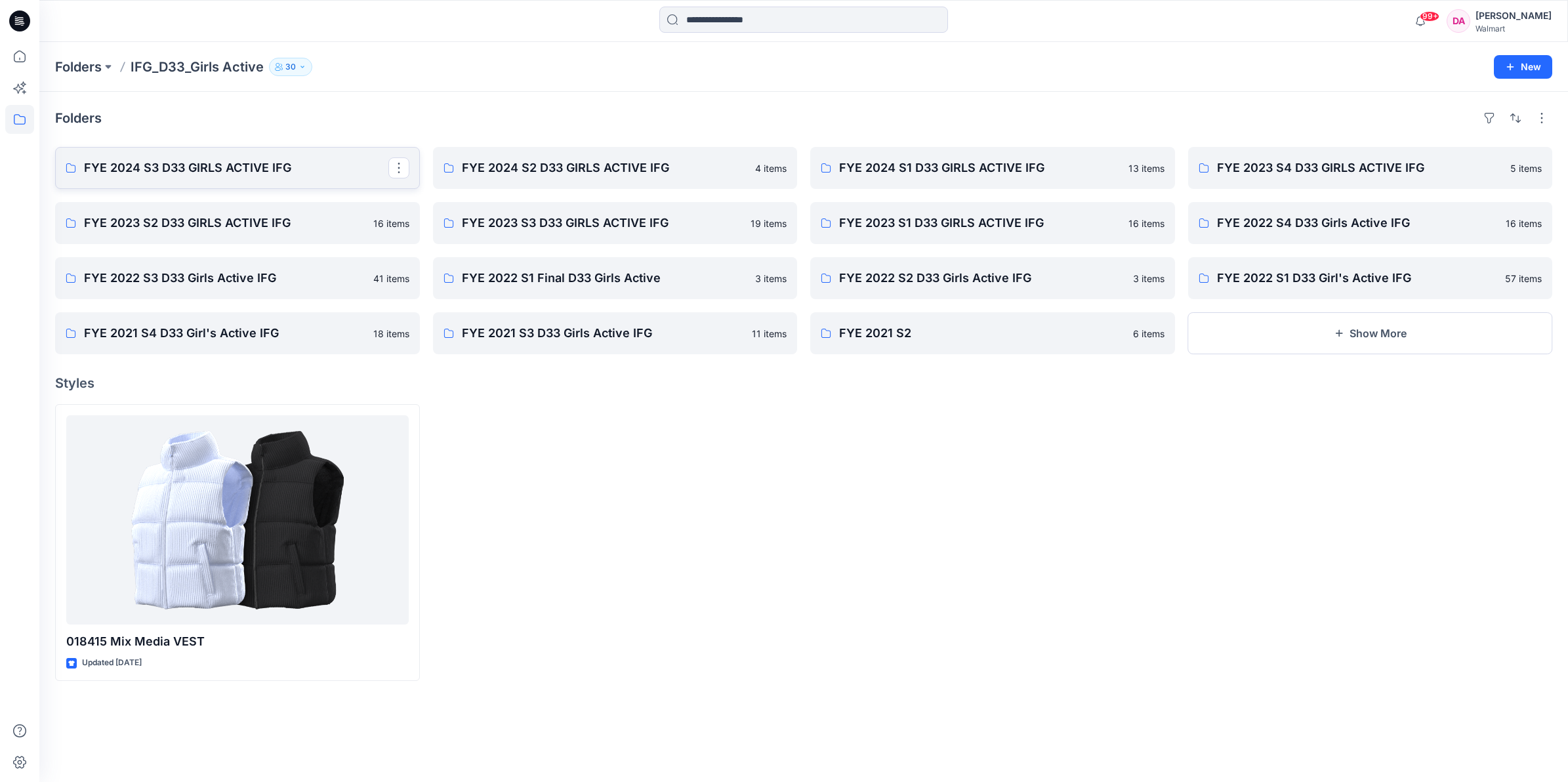
click at [284, 171] on p "FYE 2024 S3 D33 GIRLS ACTIVE IFG" at bounding box center [236, 168] width 304 height 18
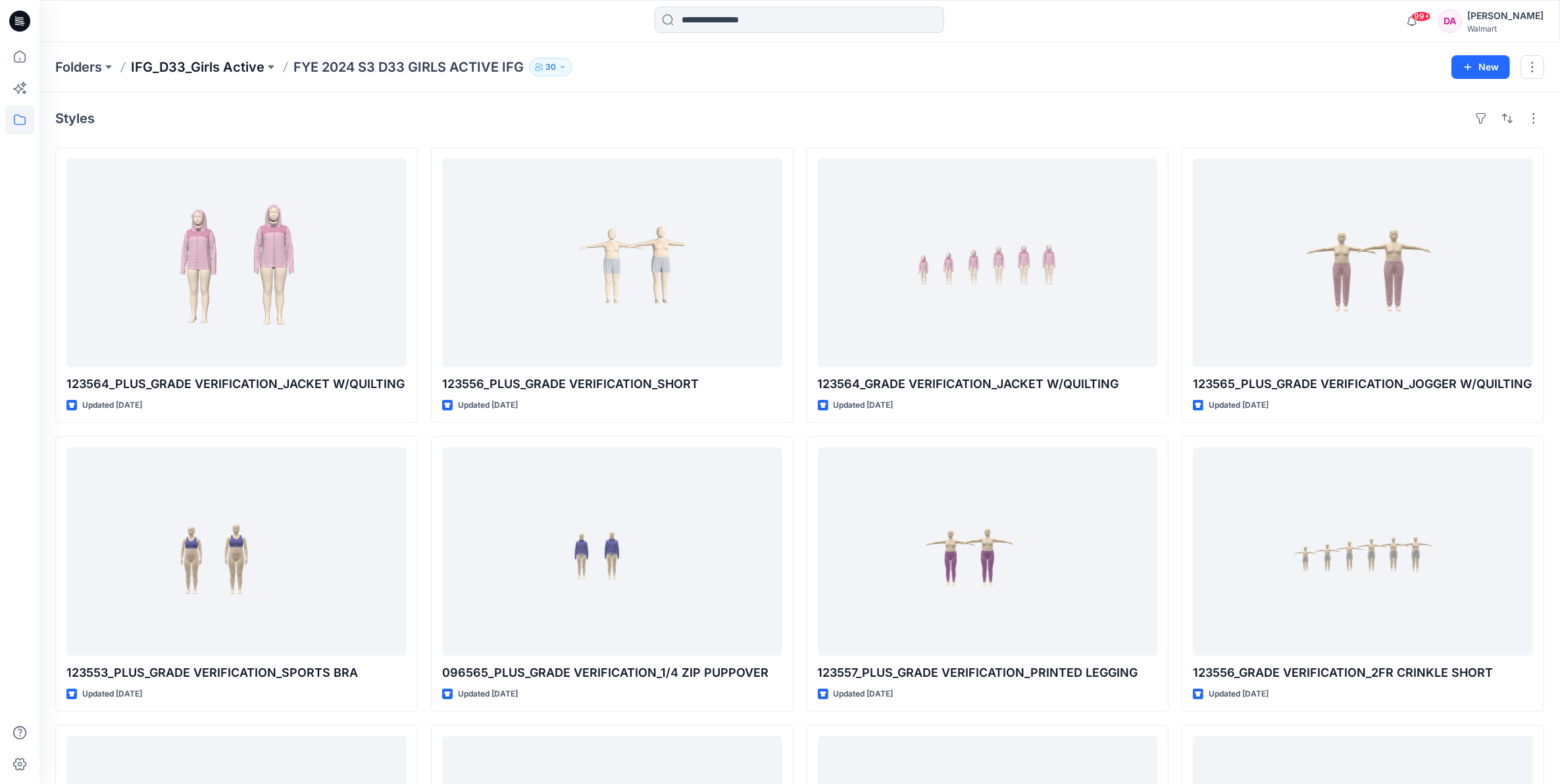
click at [234, 63] on p "IFG_D33_Girls Active" at bounding box center [197, 67] width 133 height 19
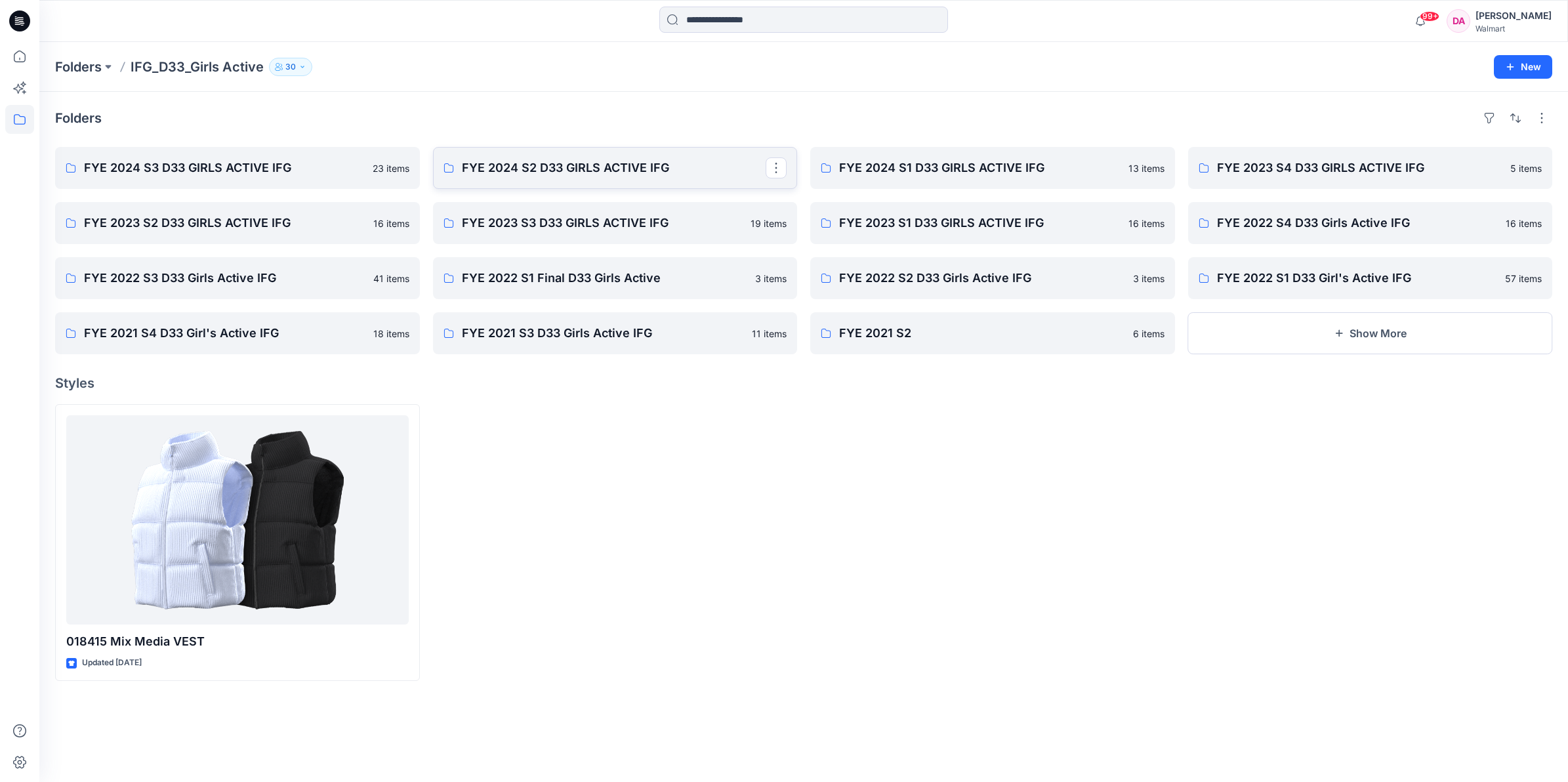
click at [591, 168] on p "FYE 2024 S2 D33 GIRLS ACTIVE IFG" at bounding box center [614, 168] width 304 height 18
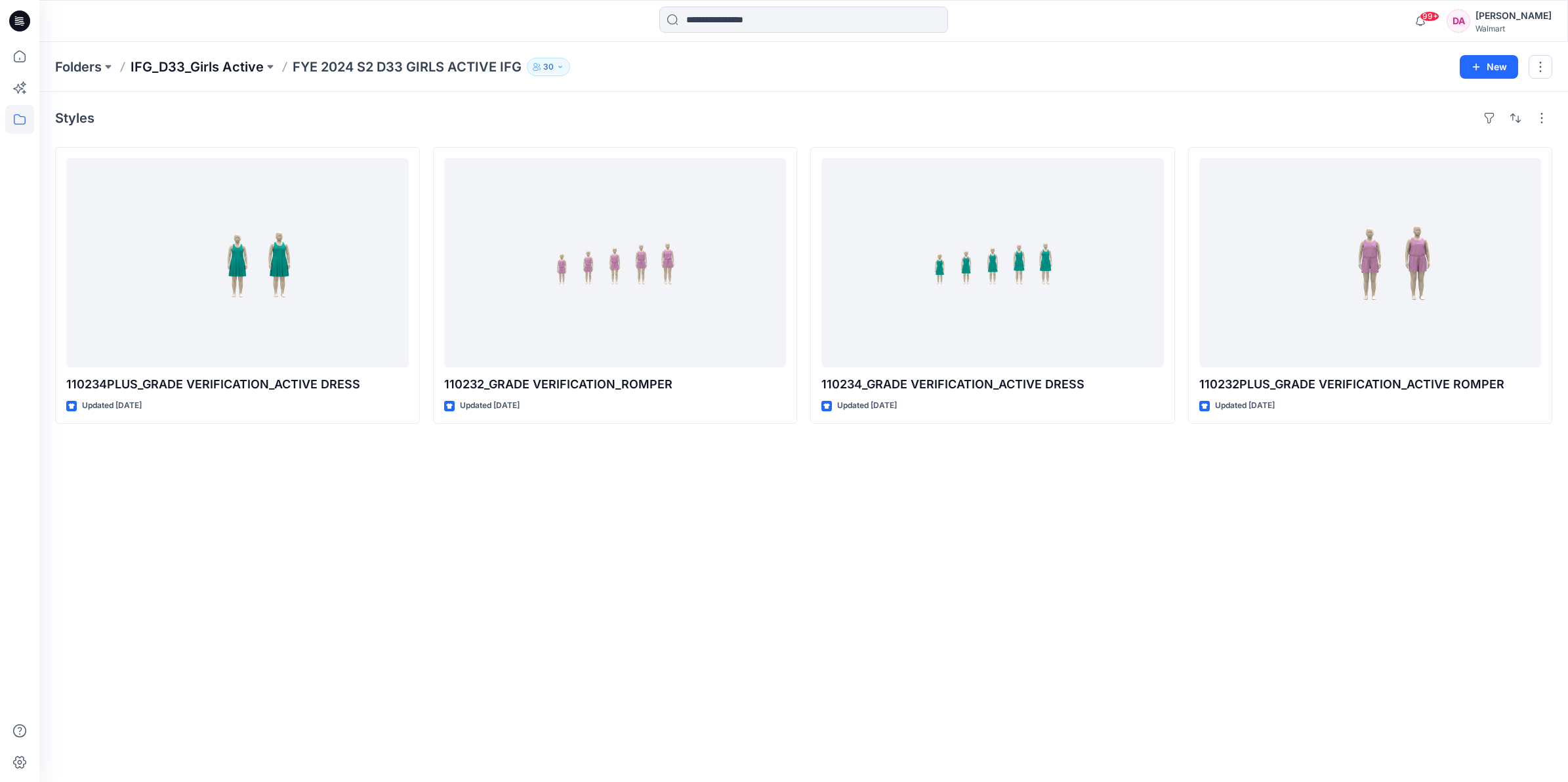
click at [186, 60] on p "IFG_D33_Girls Active" at bounding box center [197, 67] width 133 height 18
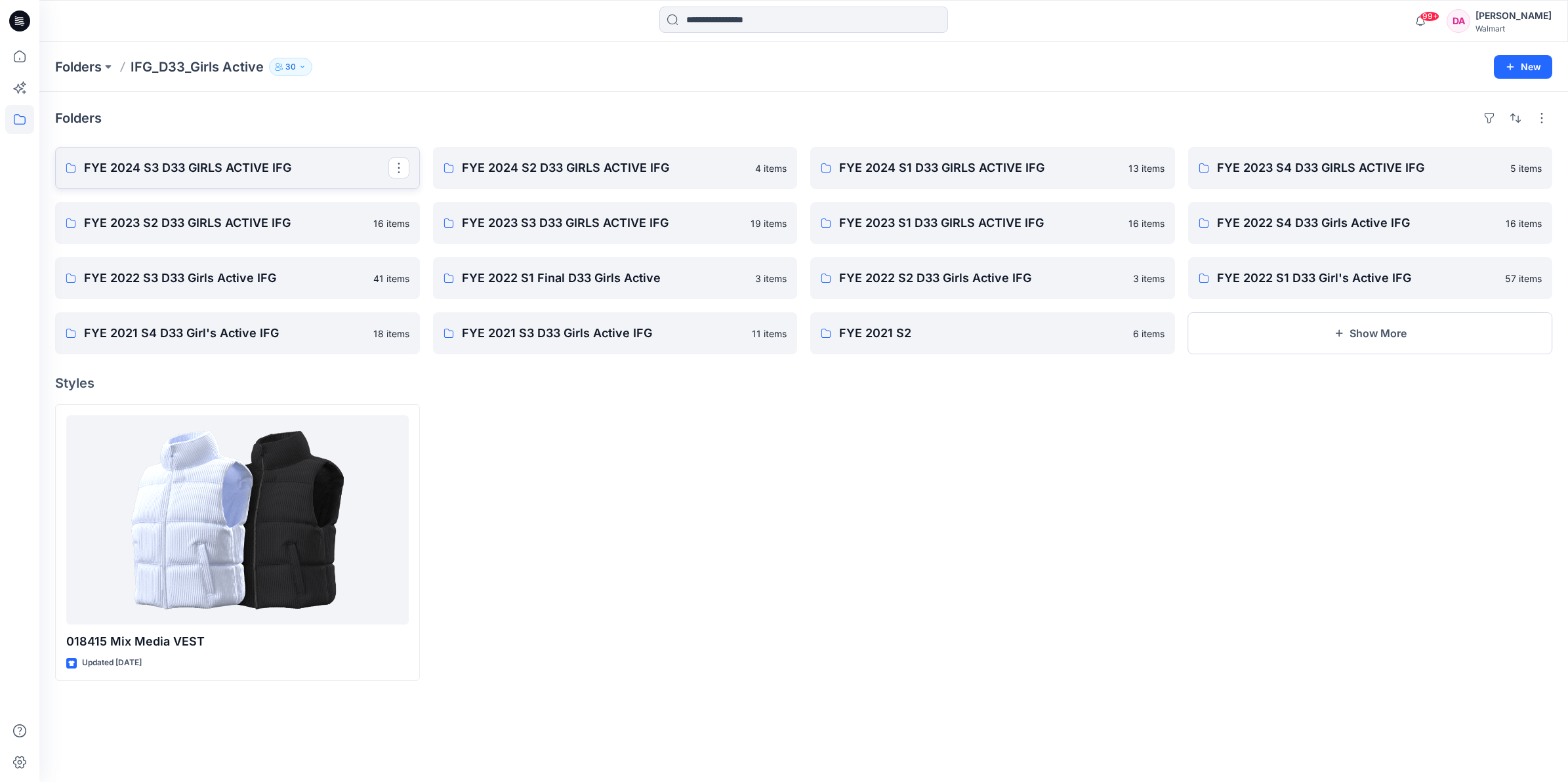
click at [217, 175] on p "FYE 2024 S3 D33 GIRLS ACTIVE IFG" at bounding box center [236, 168] width 304 height 18
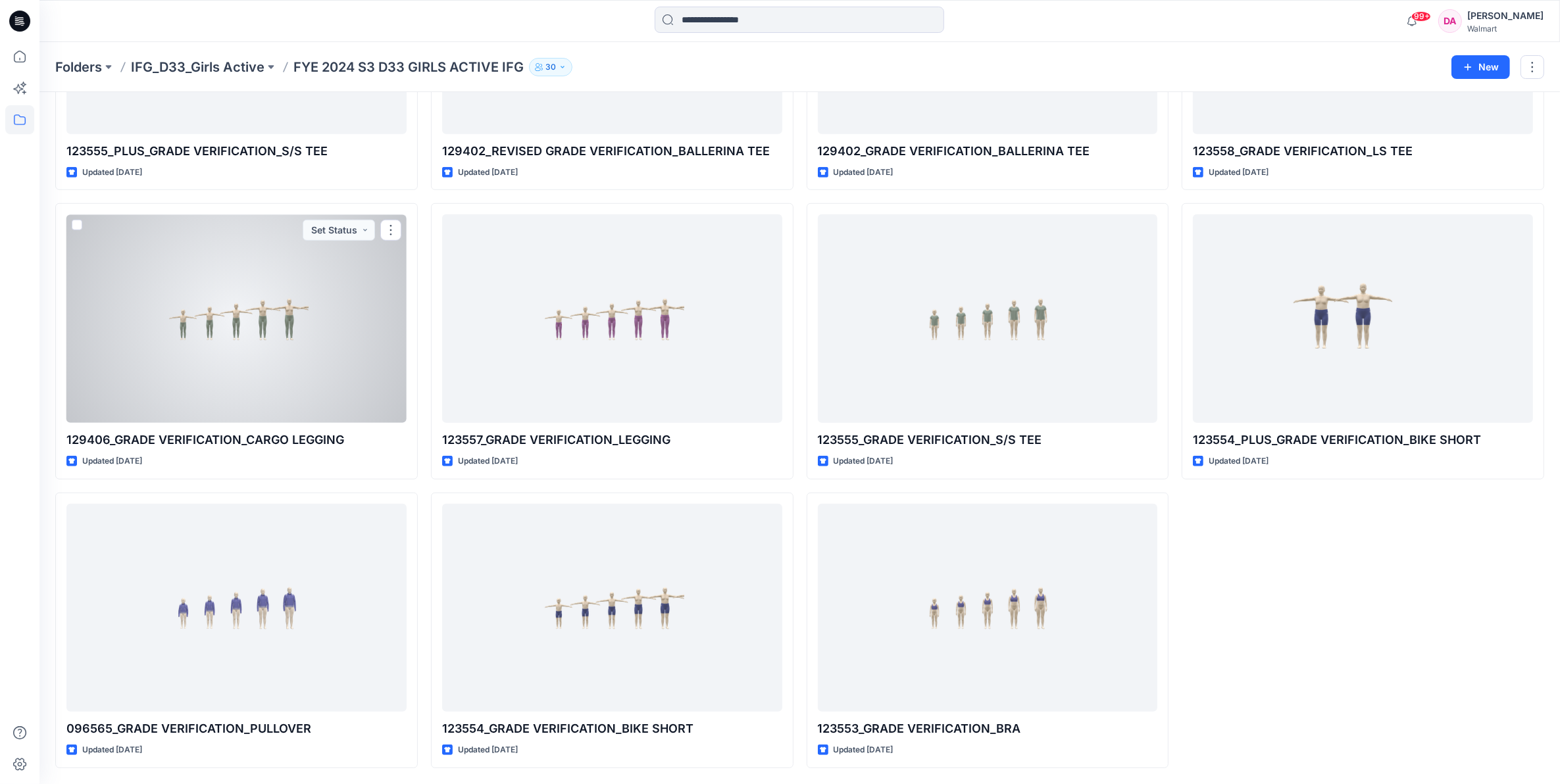
scroll to position [441, 0]
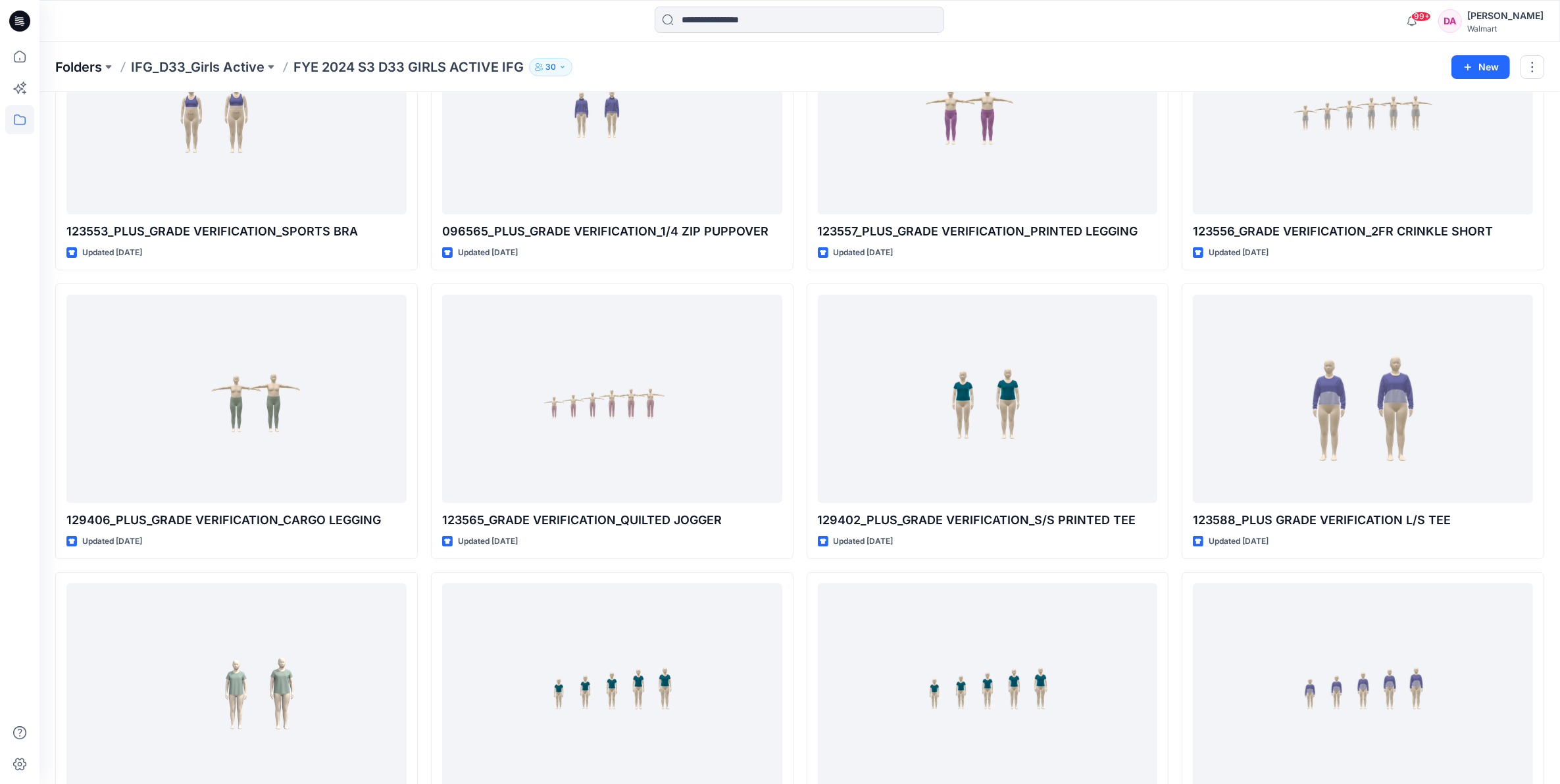
click at [90, 66] on p "Folders" at bounding box center [79, 67] width 47 height 19
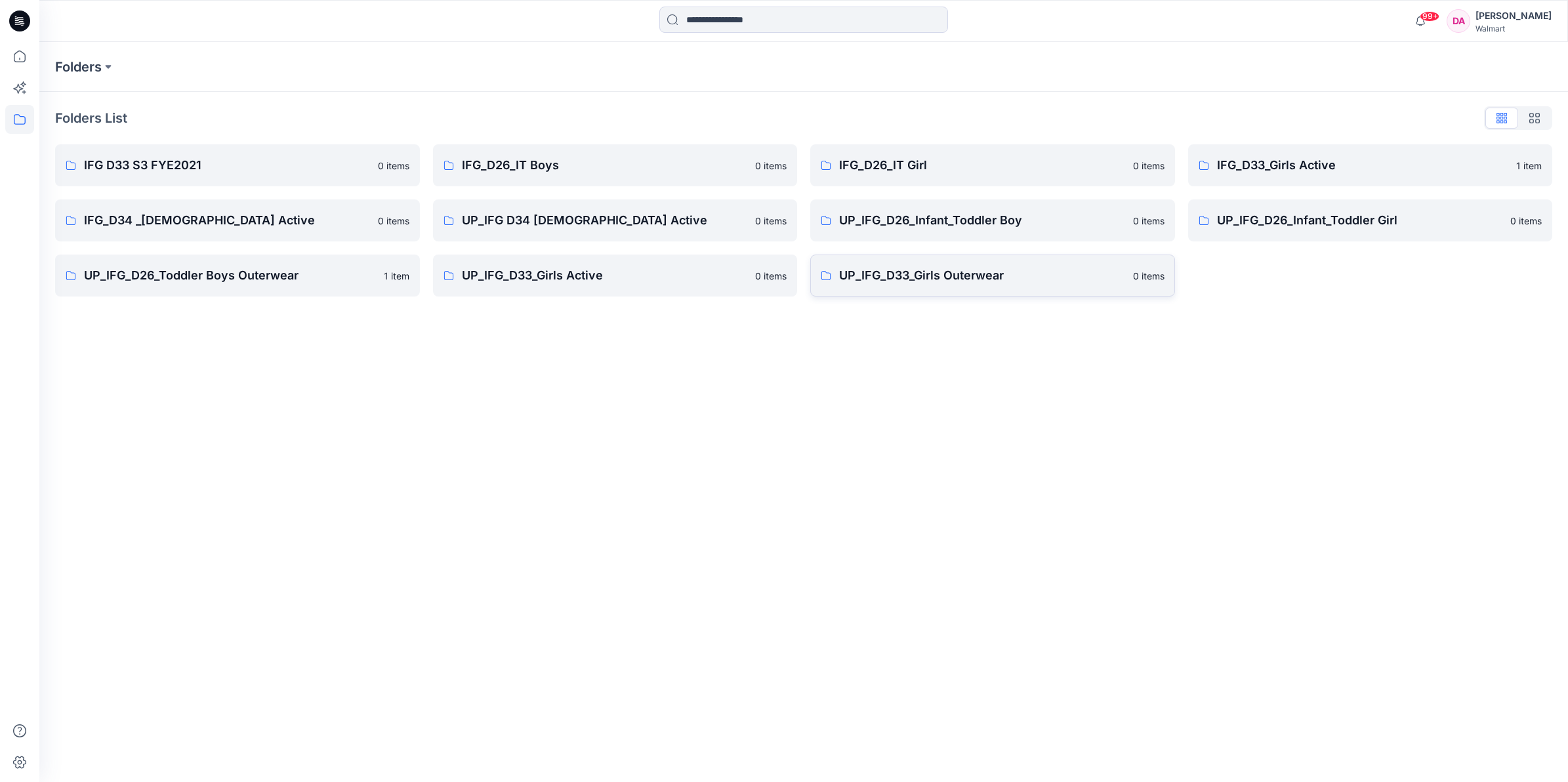
click at [916, 286] on link "UP_IFG_D33_Girls Outerwear 0 items" at bounding box center [992, 275] width 365 height 42
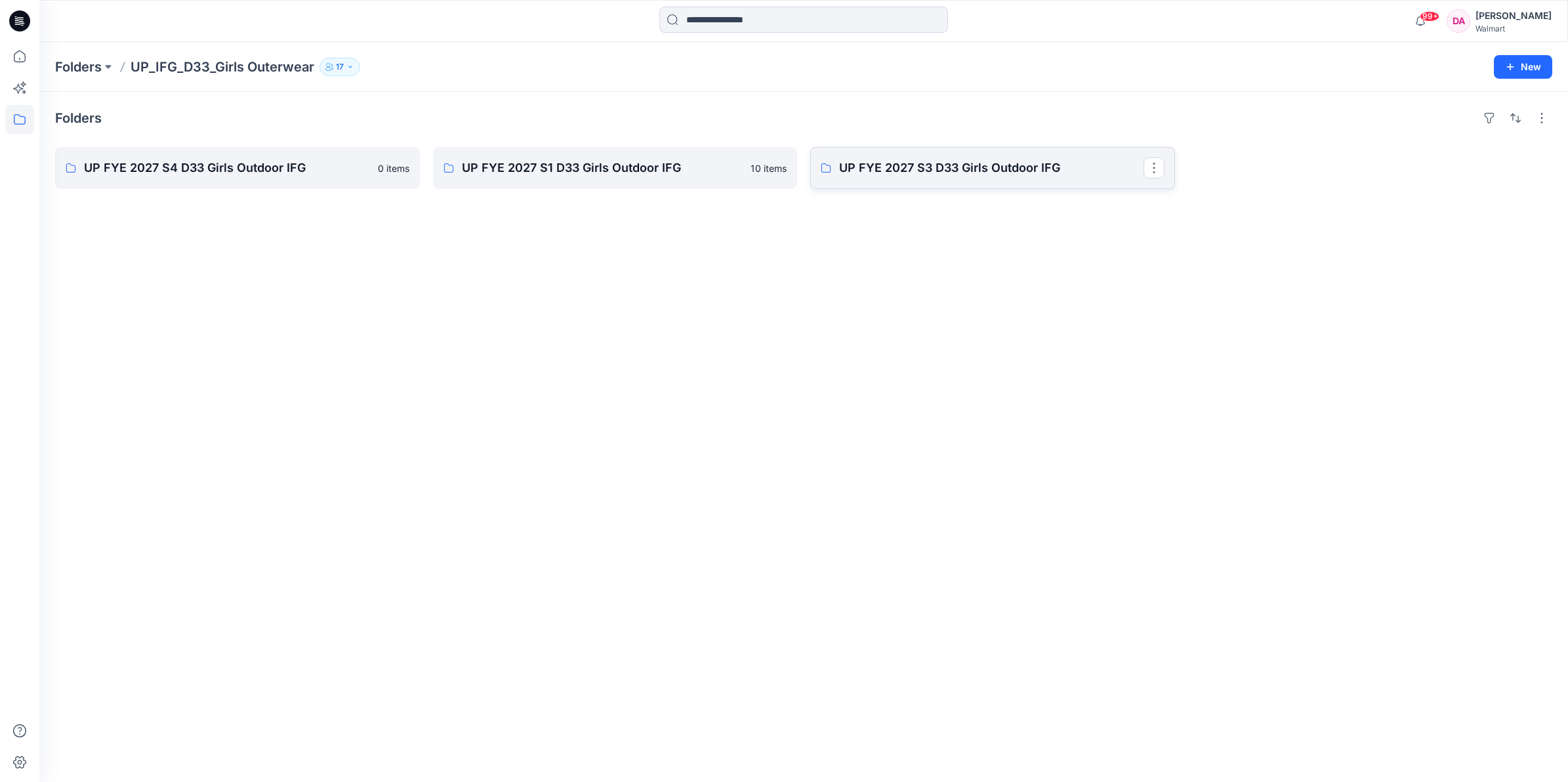
click at [955, 175] on p "UP FYE 2027 S3 D33 Girls Outdoor IFG" at bounding box center [992, 168] width 304 height 18
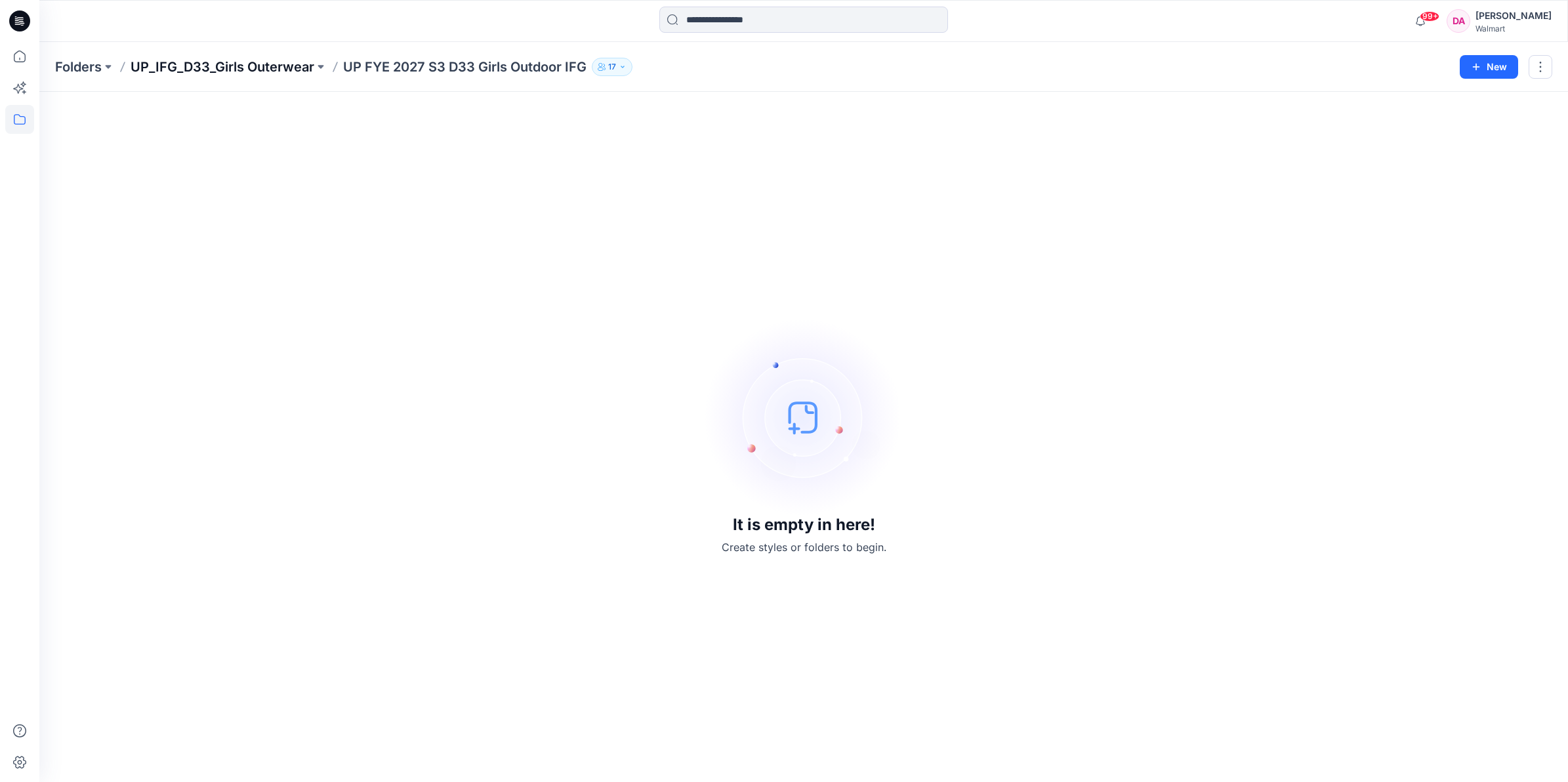
click at [203, 65] on p "UP_IFG_D33_Girls Outerwear" at bounding box center [222, 67] width 183 height 18
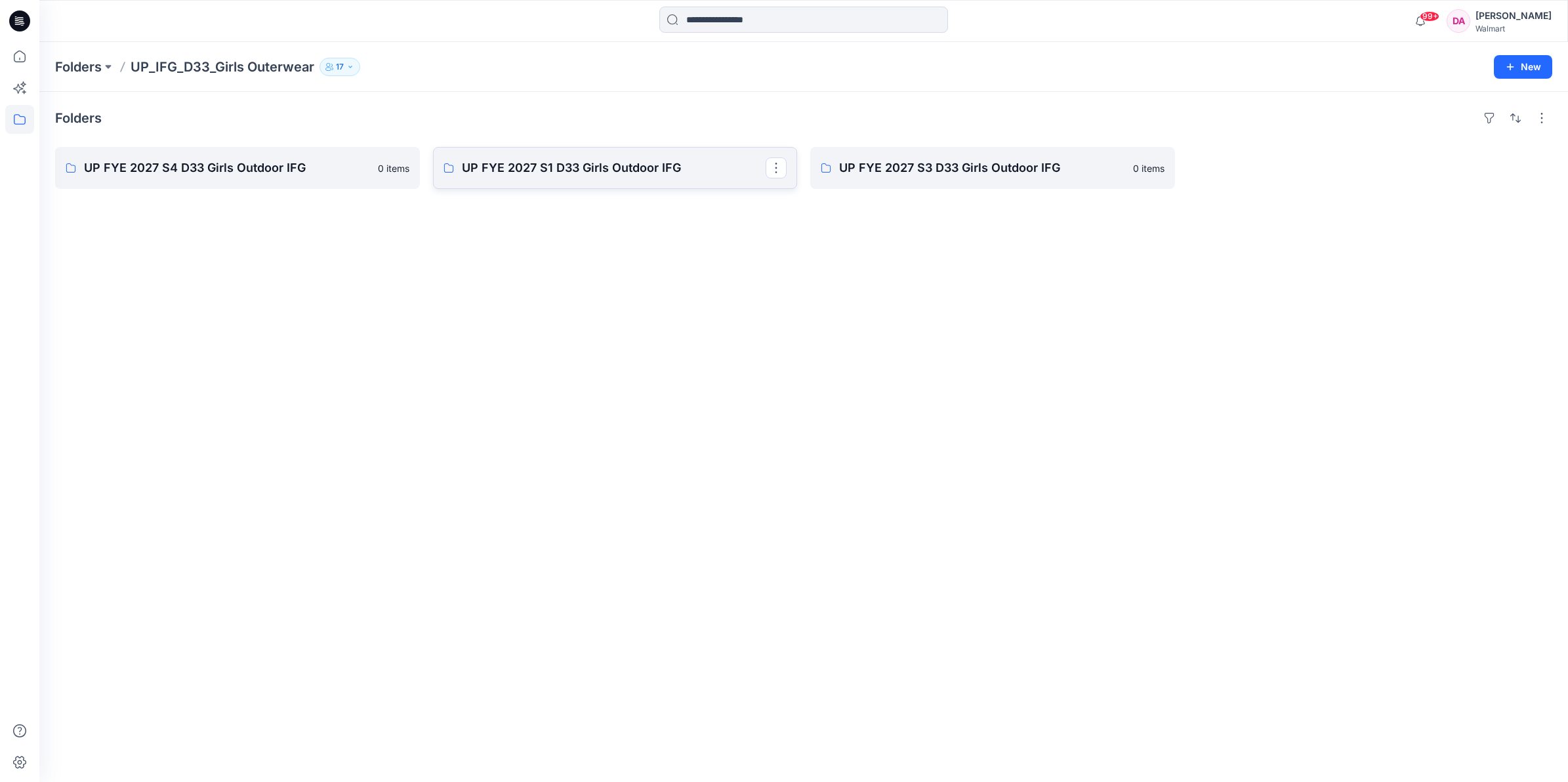
click at [605, 171] on p "UP FYE 2027 S1 D33 Girls Outdoor IFG" at bounding box center [614, 168] width 304 height 18
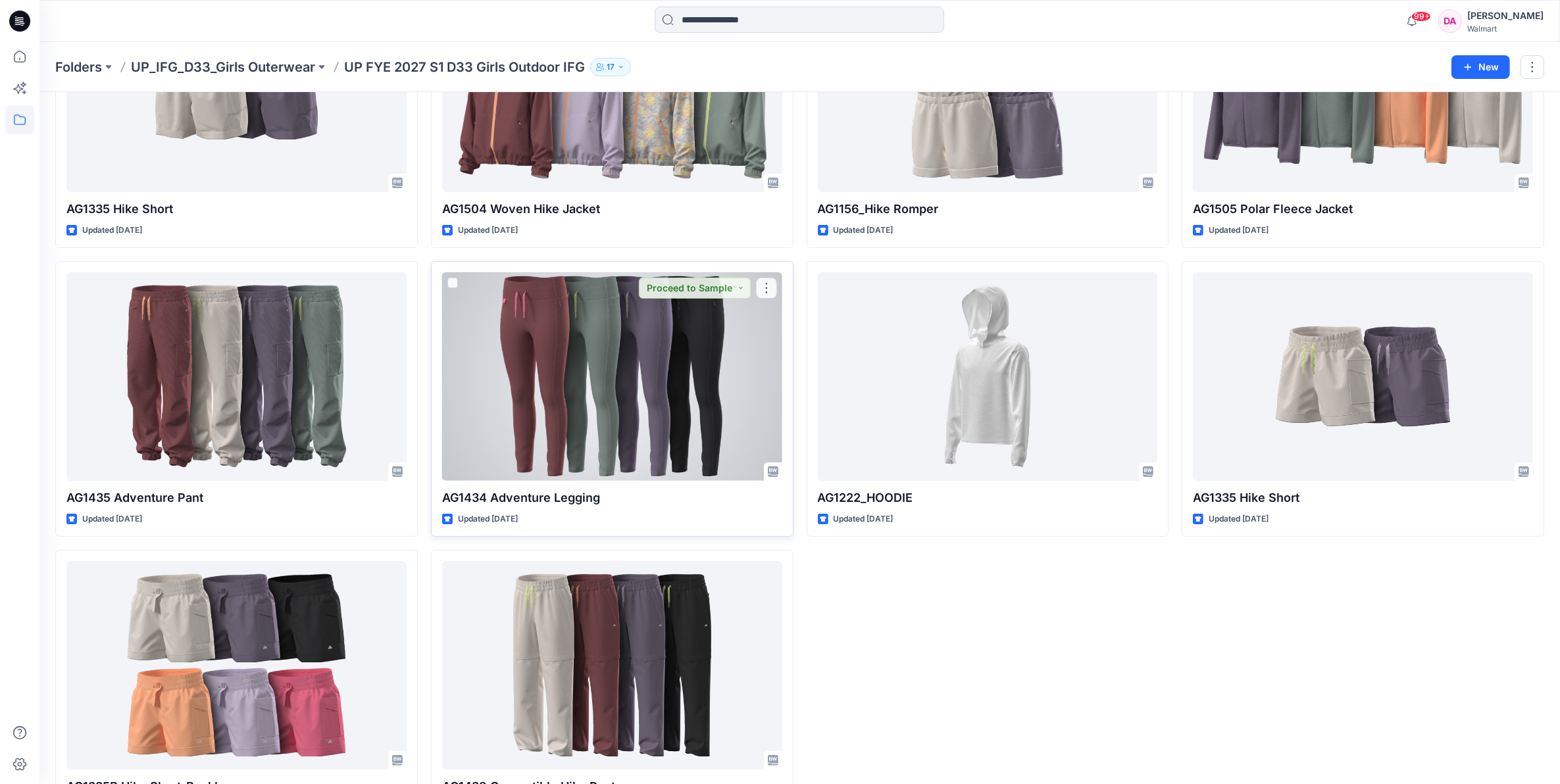
scroll to position [232, 0]
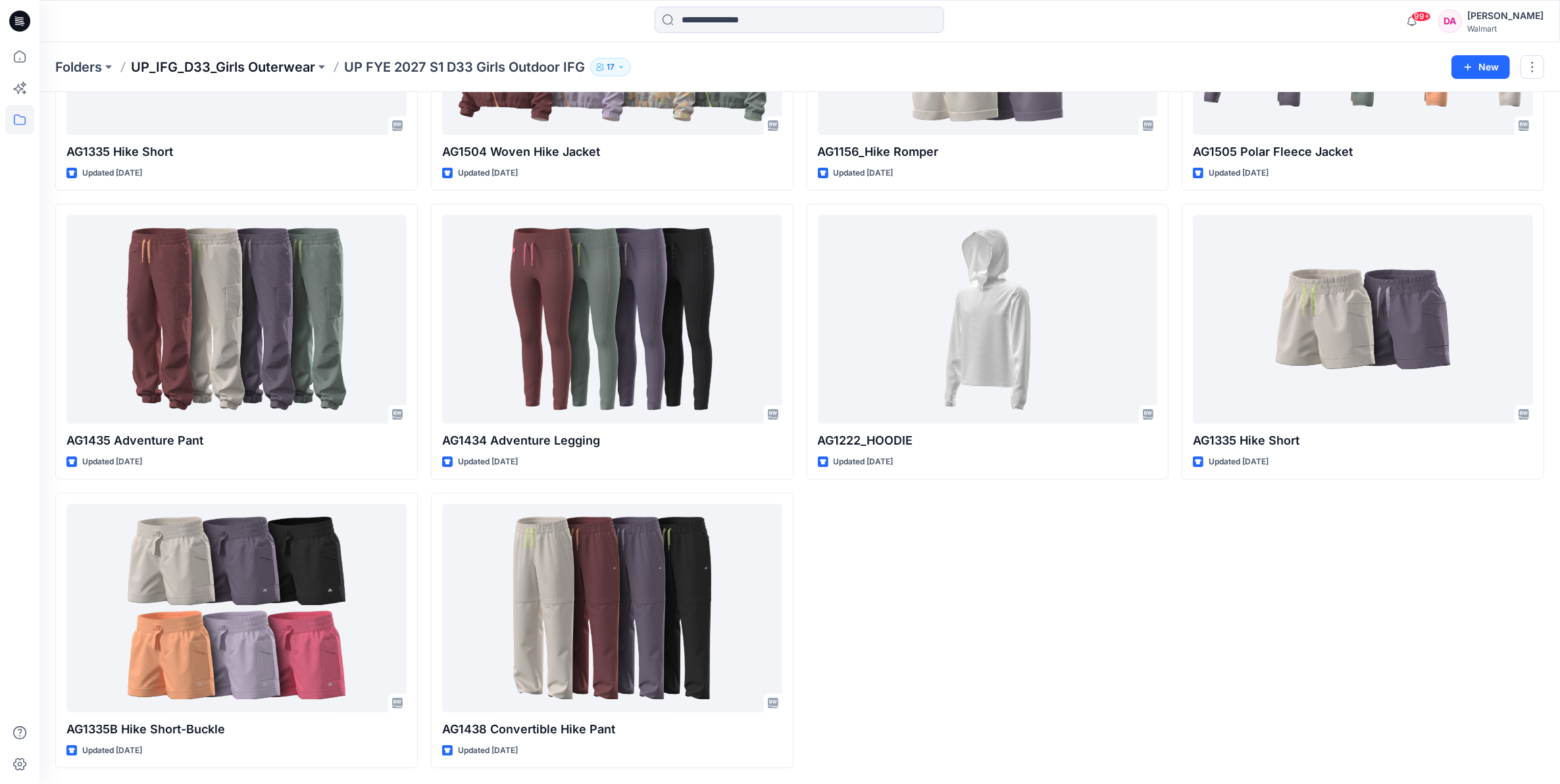
click at [217, 69] on p "UP_IFG_D33_Girls Outerwear" at bounding box center [223, 67] width 184 height 19
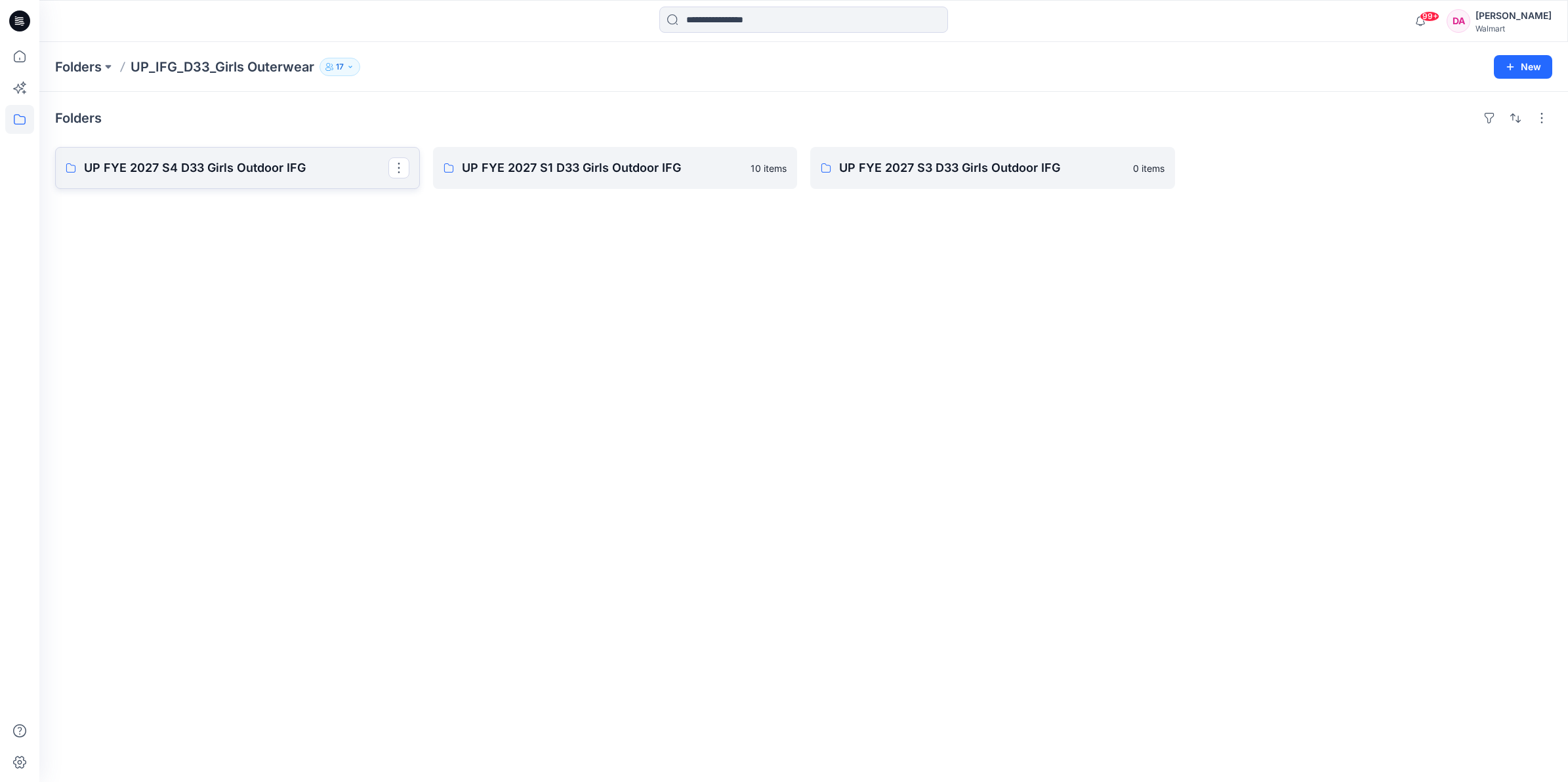
click at [223, 174] on p "UP FYE 2027 S4 D33 Girls Outdoor IFG" at bounding box center [236, 168] width 304 height 18
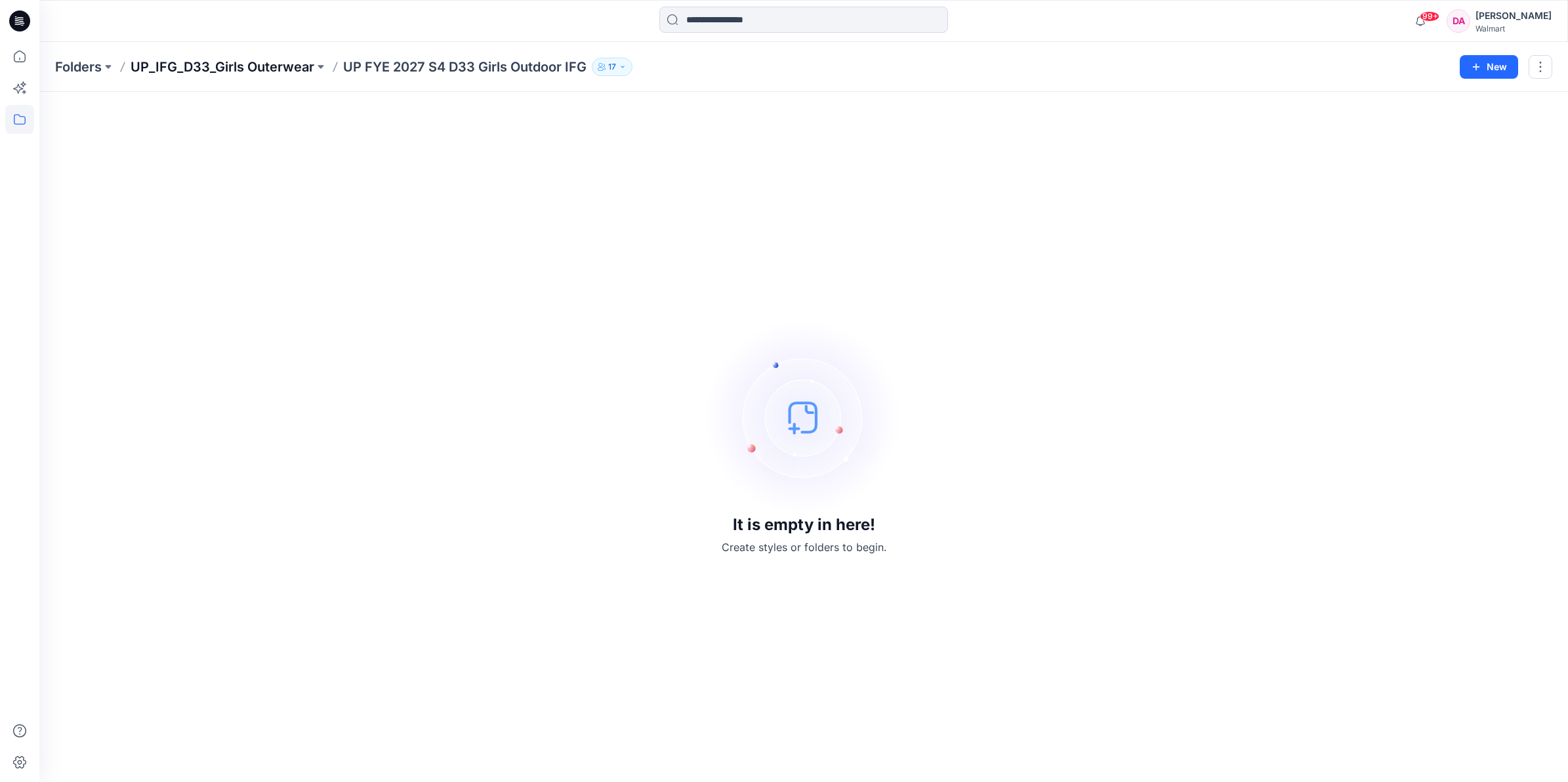
click at [198, 67] on p "UP_IFG_D33_Girls Outerwear" at bounding box center [222, 67] width 183 height 18
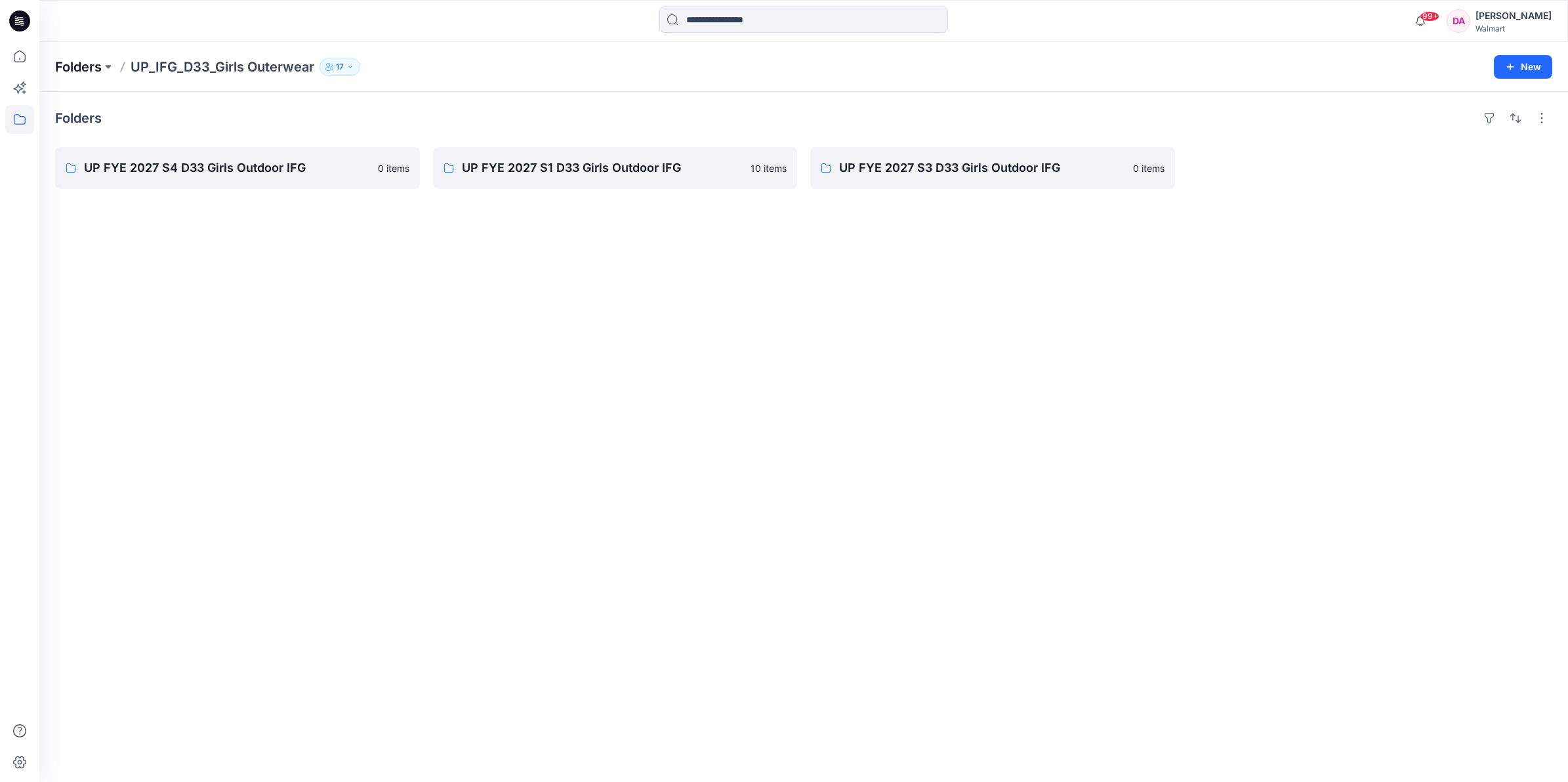
click at [73, 68] on p "Folders" at bounding box center [79, 67] width 47 height 18
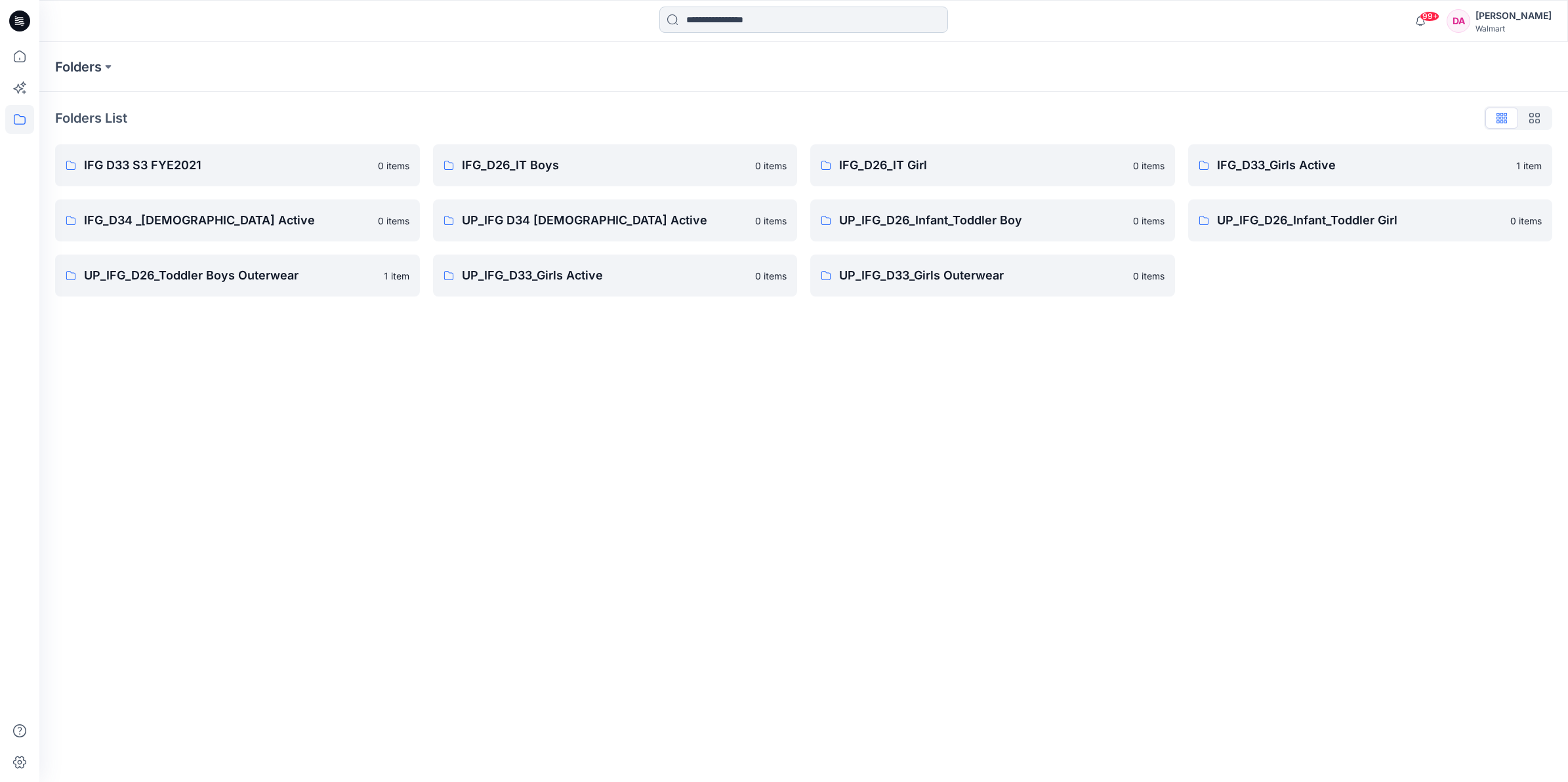
click at [765, 23] on input at bounding box center [804, 19] width 289 height 26
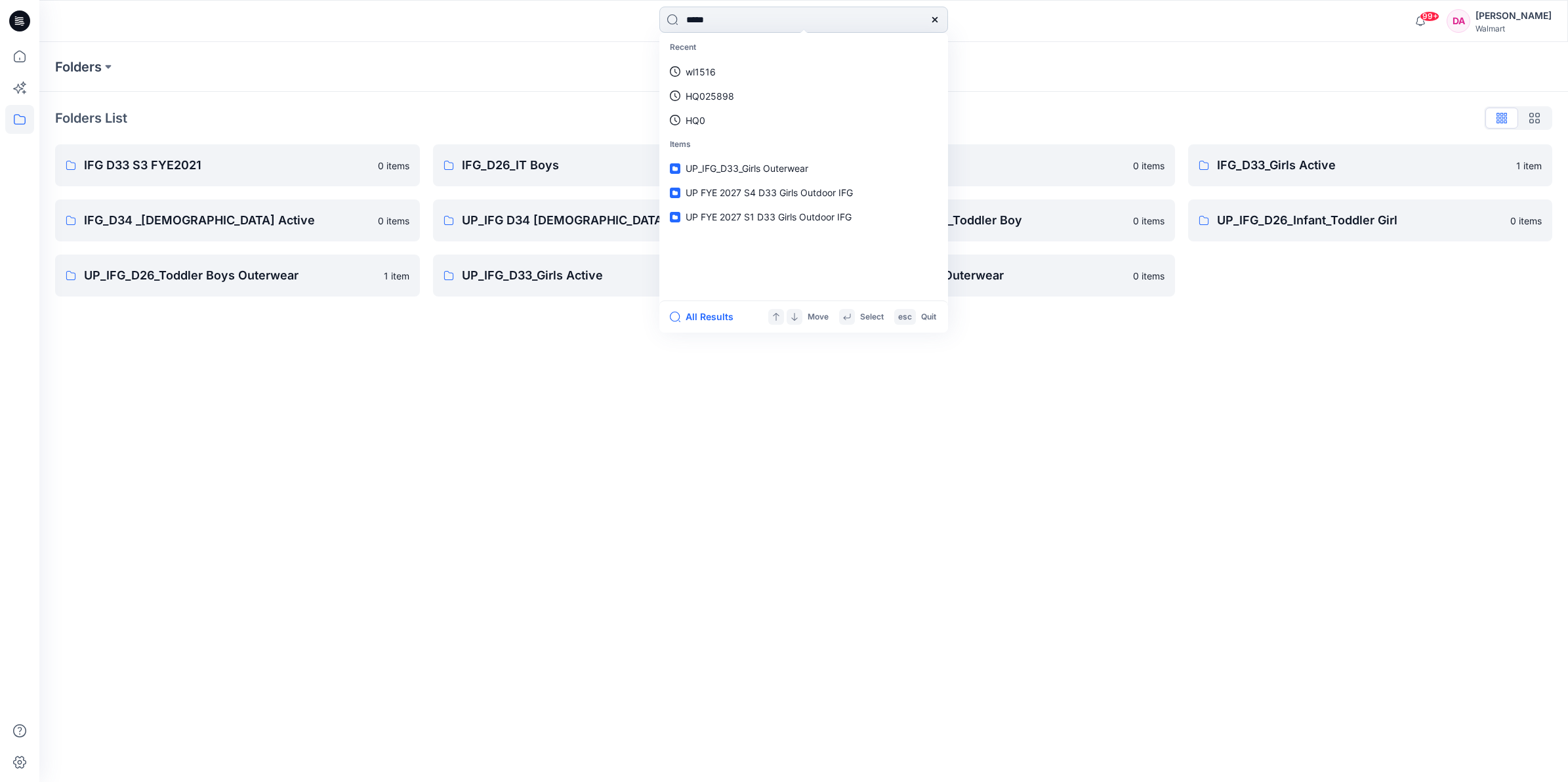
type input "******"
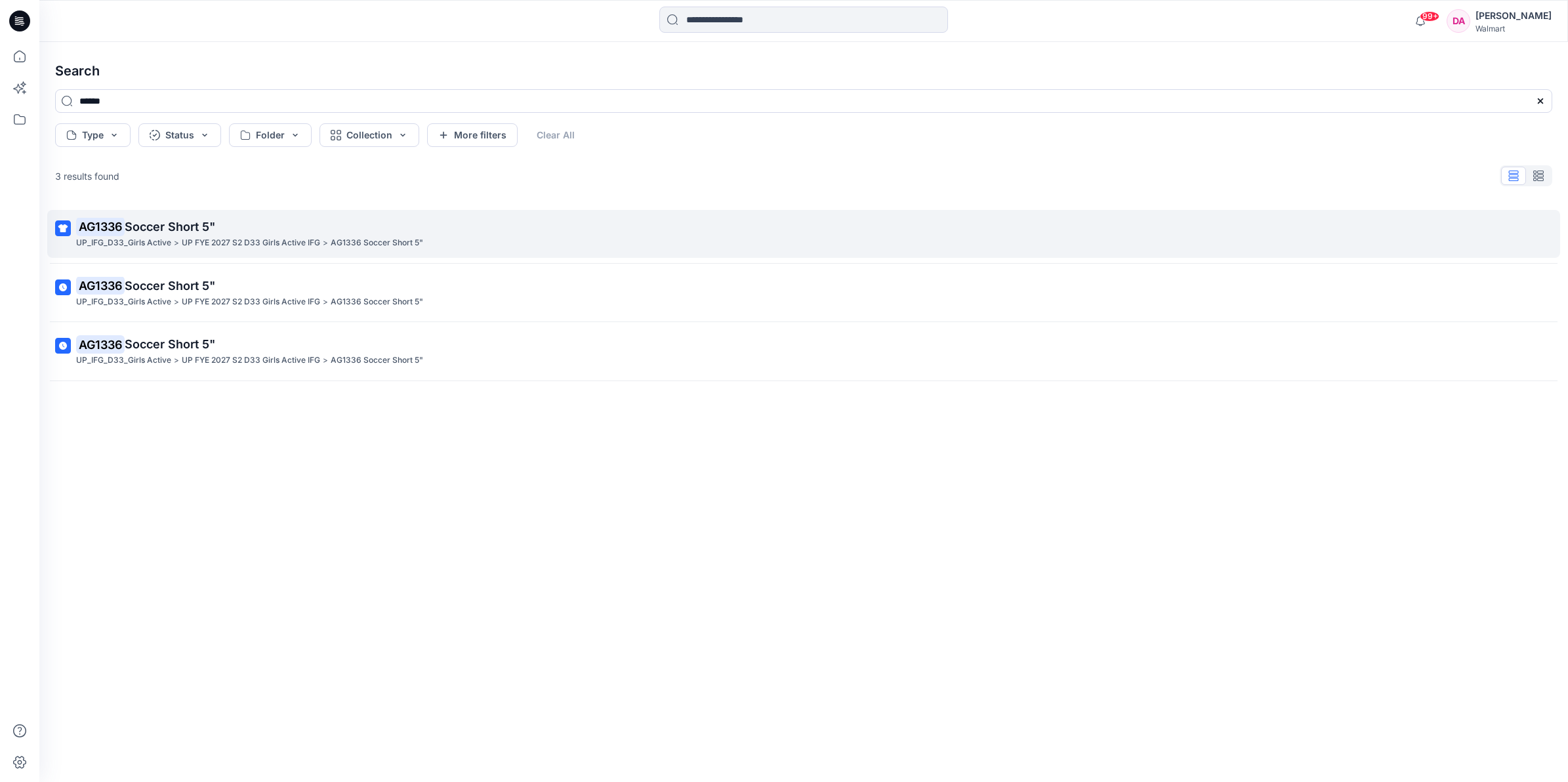
click at [245, 230] on p "AG1336 Soccer Short 5"" at bounding box center [802, 227] width 1453 height 18
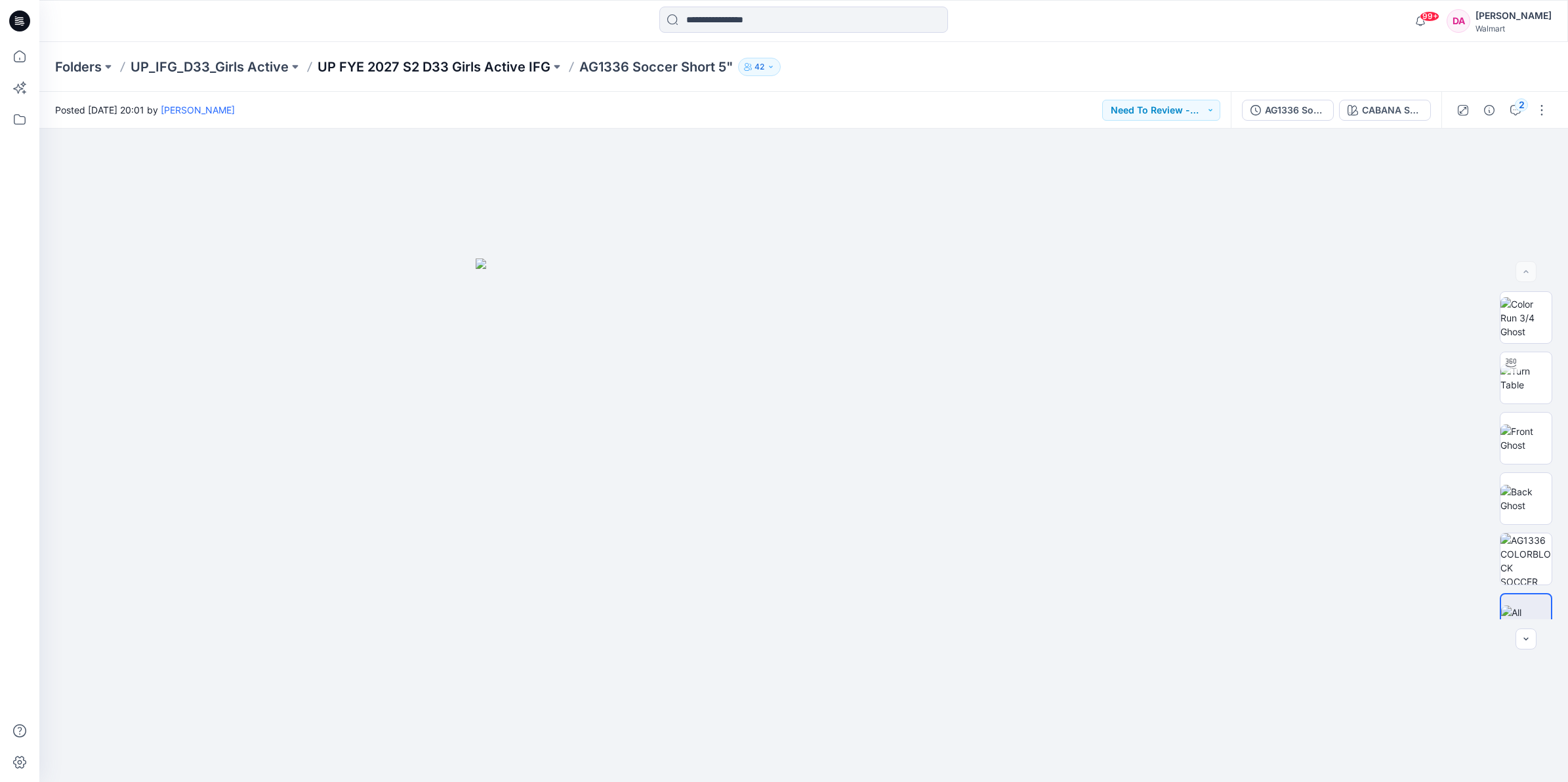
click at [484, 73] on p "UP FYE 2027 S2 D33 Girls Active IFG" at bounding box center [434, 67] width 233 height 18
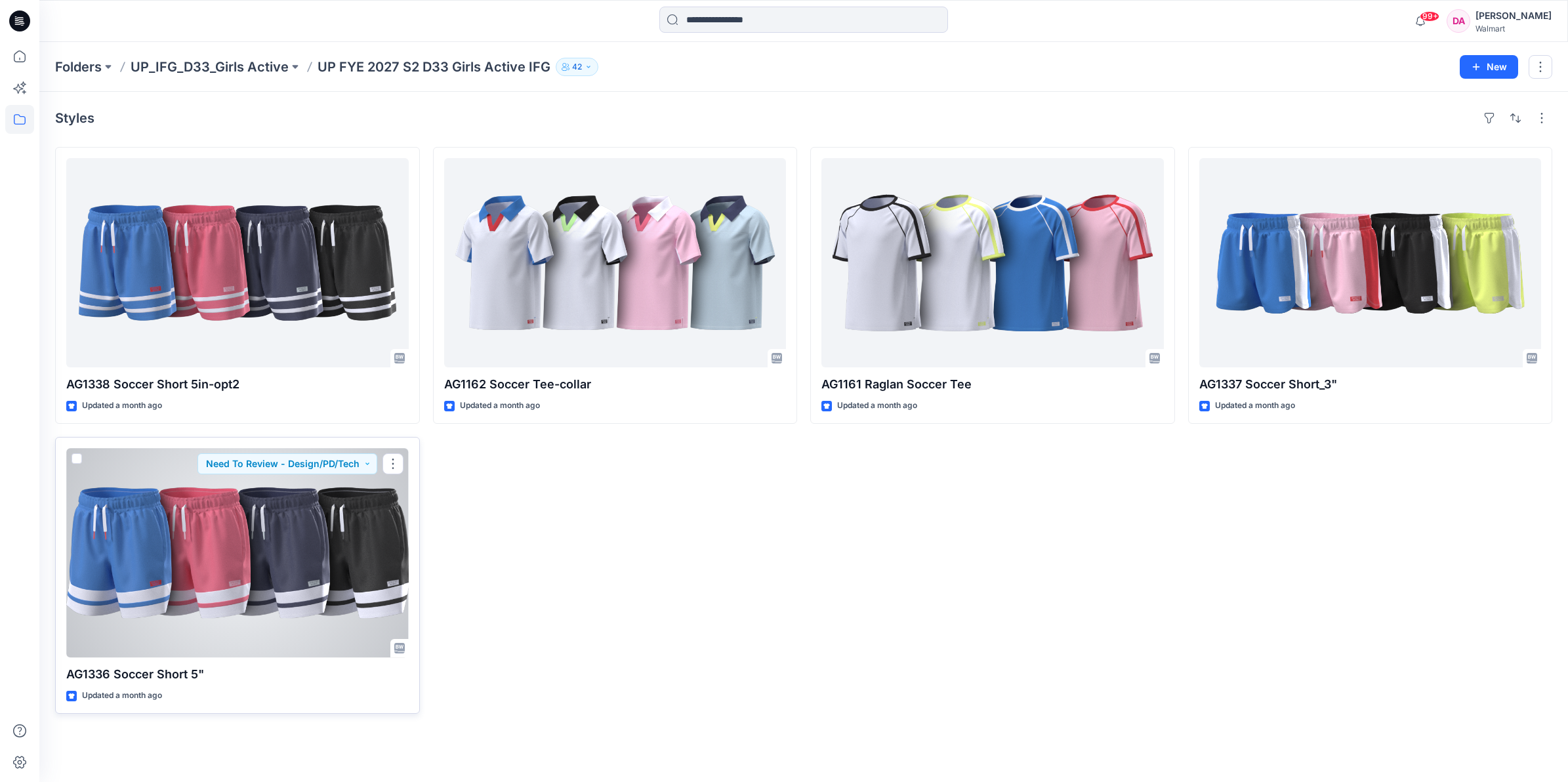
click at [339, 517] on div at bounding box center [237, 552] width 343 height 209
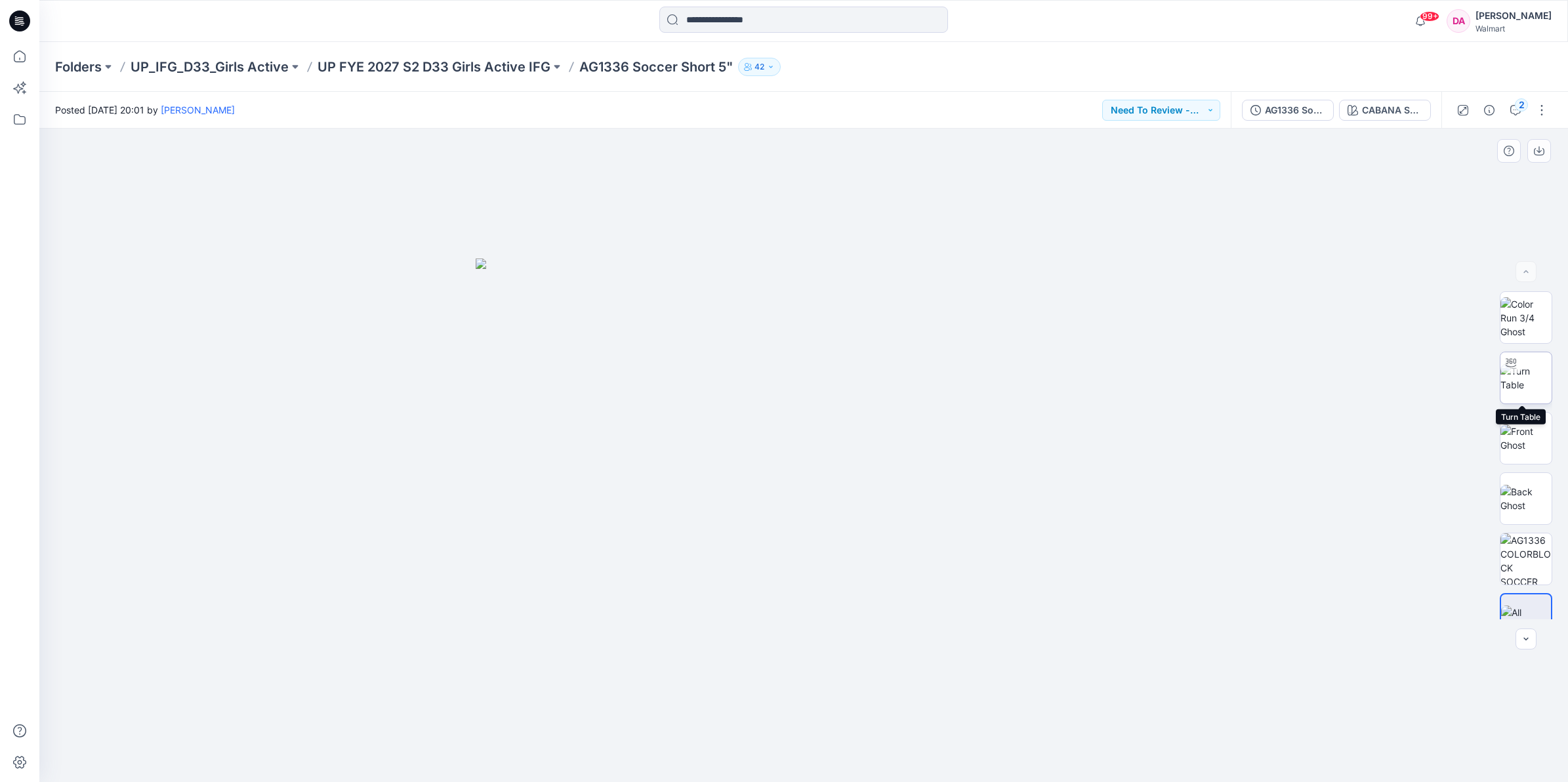
click at [1530, 380] on img at bounding box center [1526, 377] width 51 height 28
drag, startPoint x: 867, startPoint y: 631, endPoint x: 855, endPoint y: 463, distance: 168.4
click at [855, 463] on img at bounding box center [804, 289] width 986 height 986
drag, startPoint x: 804, startPoint y: 763, endPoint x: 935, endPoint y: 723, distance: 137.0
click at [935, 723] on icon at bounding box center [805, 743] width 397 height 49
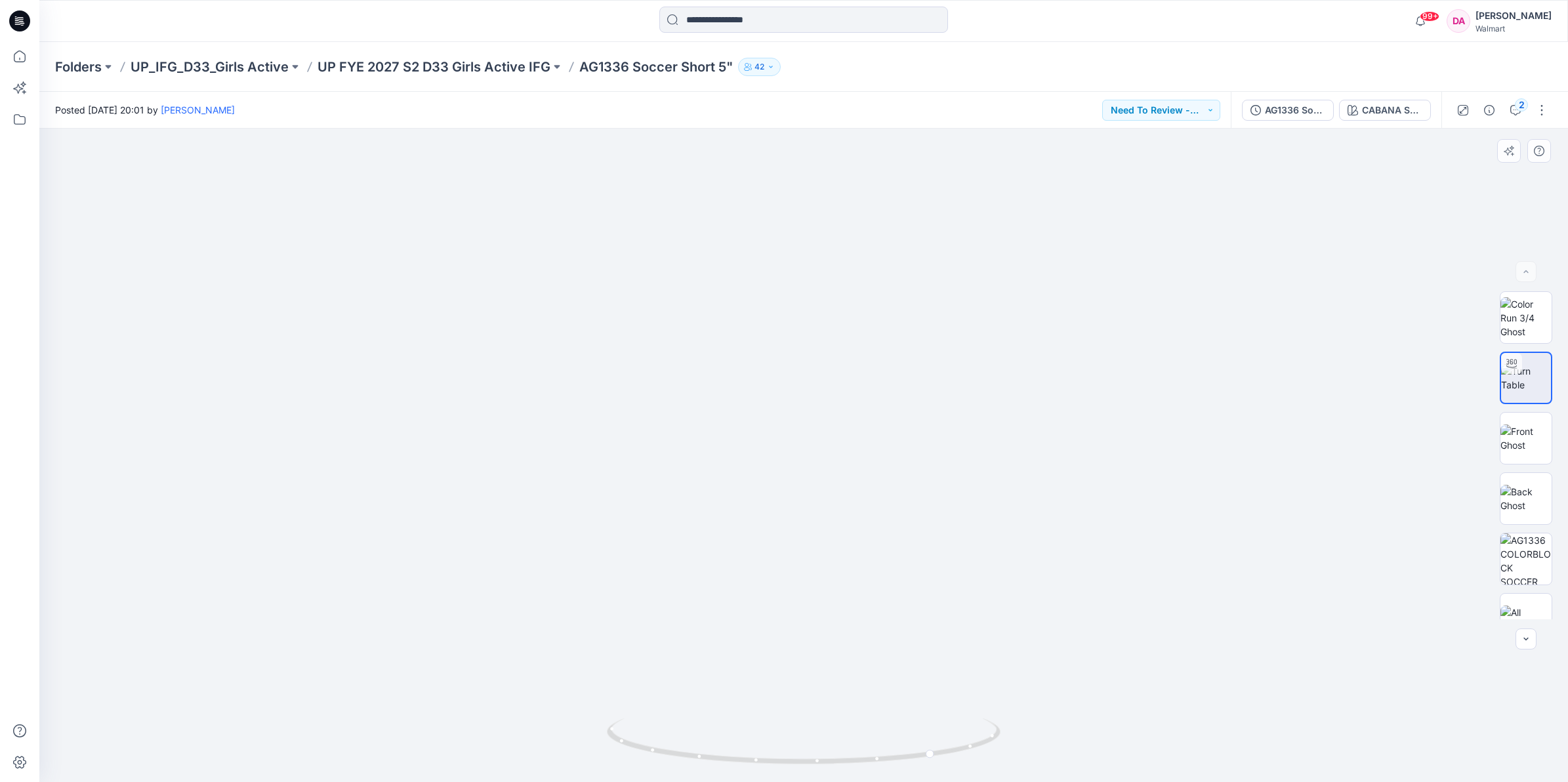
drag, startPoint x: 821, startPoint y: 494, endPoint x: 940, endPoint y: 473, distance: 120.8
click at [940, 473] on img at bounding box center [804, 289] width 986 height 986
drag, startPoint x: 814, startPoint y: 449, endPoint x: 913, endPoint y: 432, distance: 100.4
click at [913, 432] on img at bounding box center [804, 289] width 986 height 986
drag, startPoint x: 801, startPoint y: 759, endPoint x: 898, endPoint y: 746, distance: 97.9
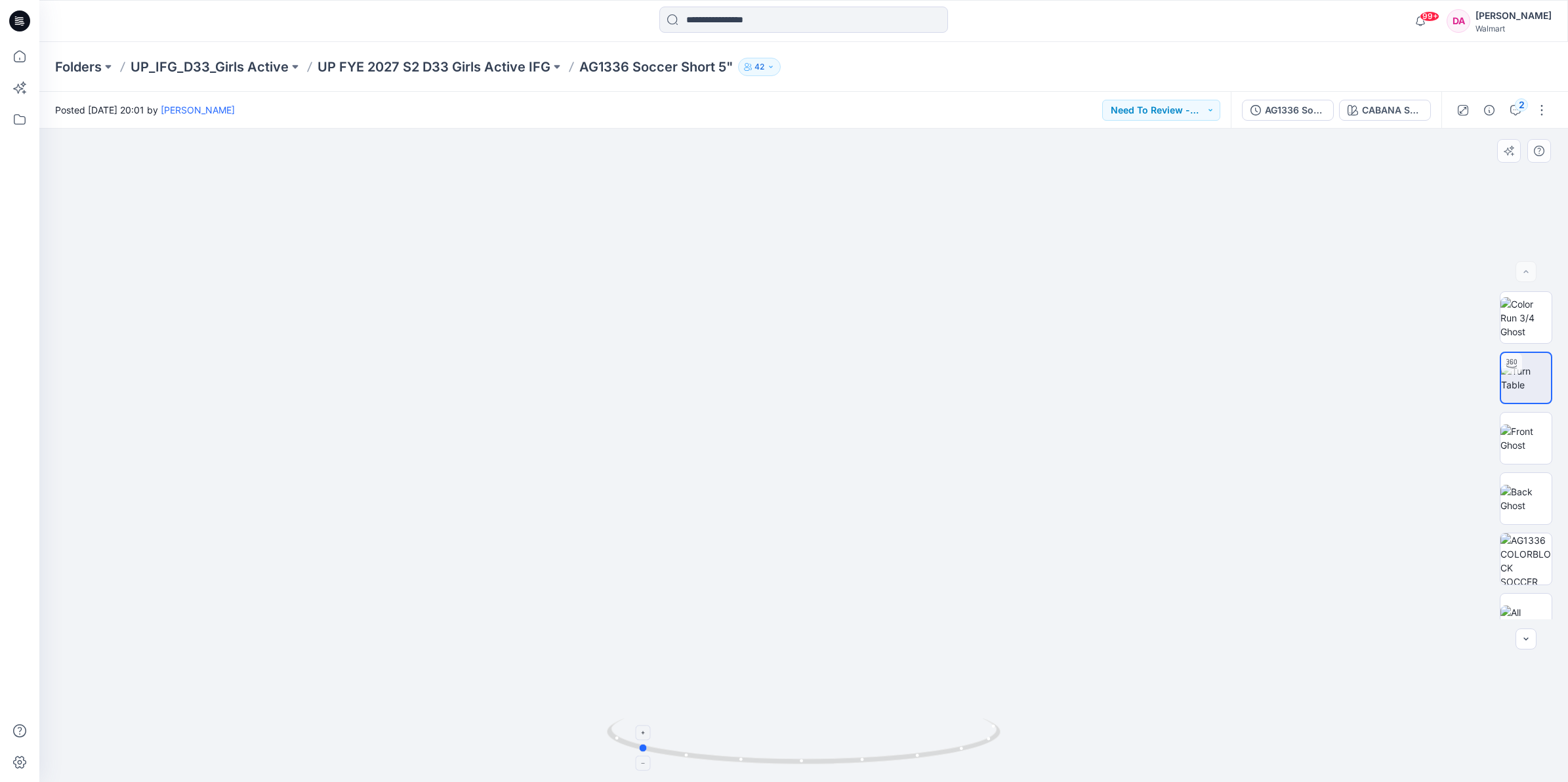
click at [898, 746] on icon at bounding box center [805, 743] width 397 height 49
click at [1365, 458] on div at bounding box center [803, 455] width 1529 height 653
click at [1368, 106] on div "CABANA SWIM" at bounding box center [1392, 110] width 60 height 14
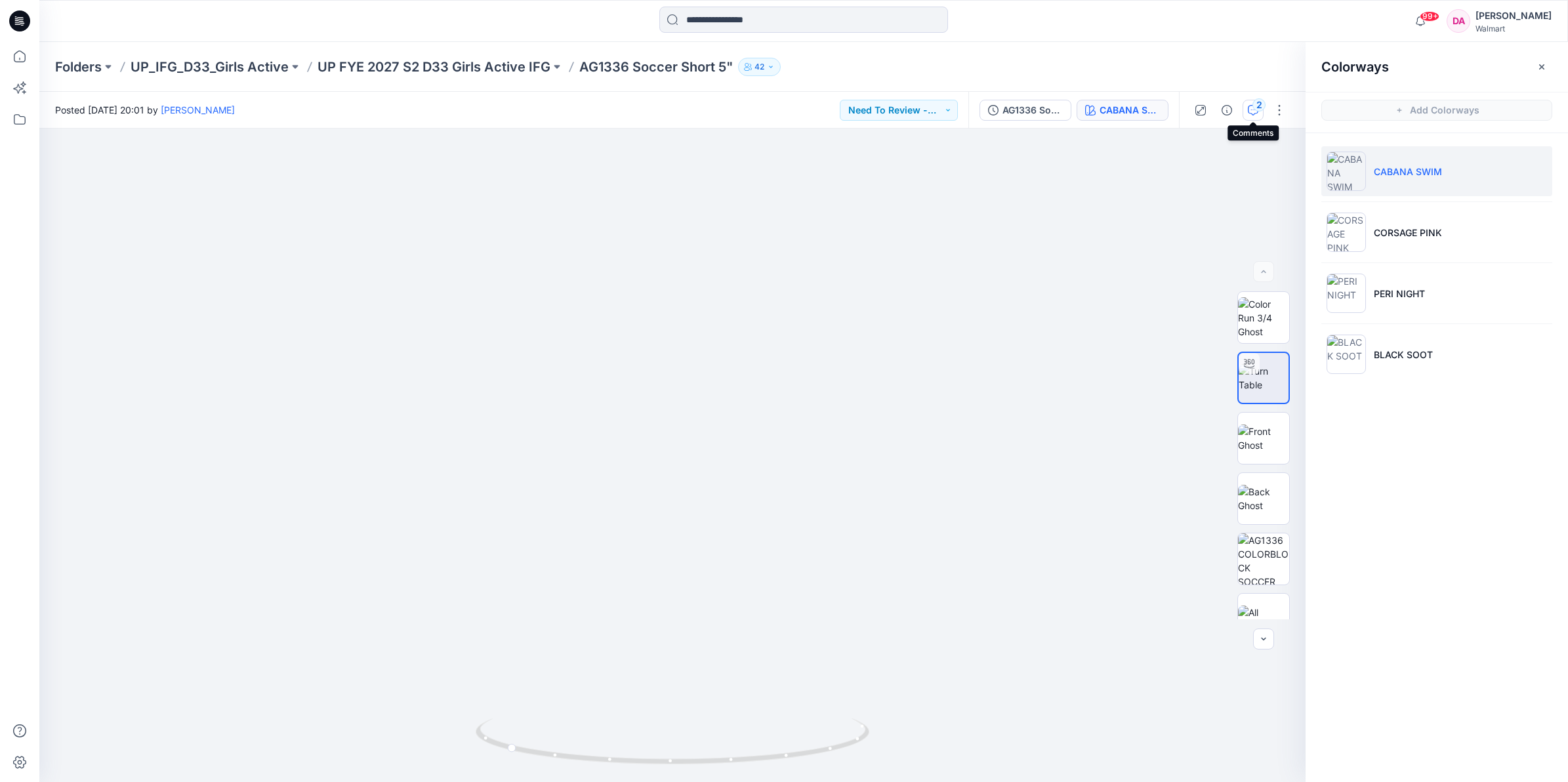
click at [1253, 107] on div "2" at bounding box center [1259, 105] width 13 height 13
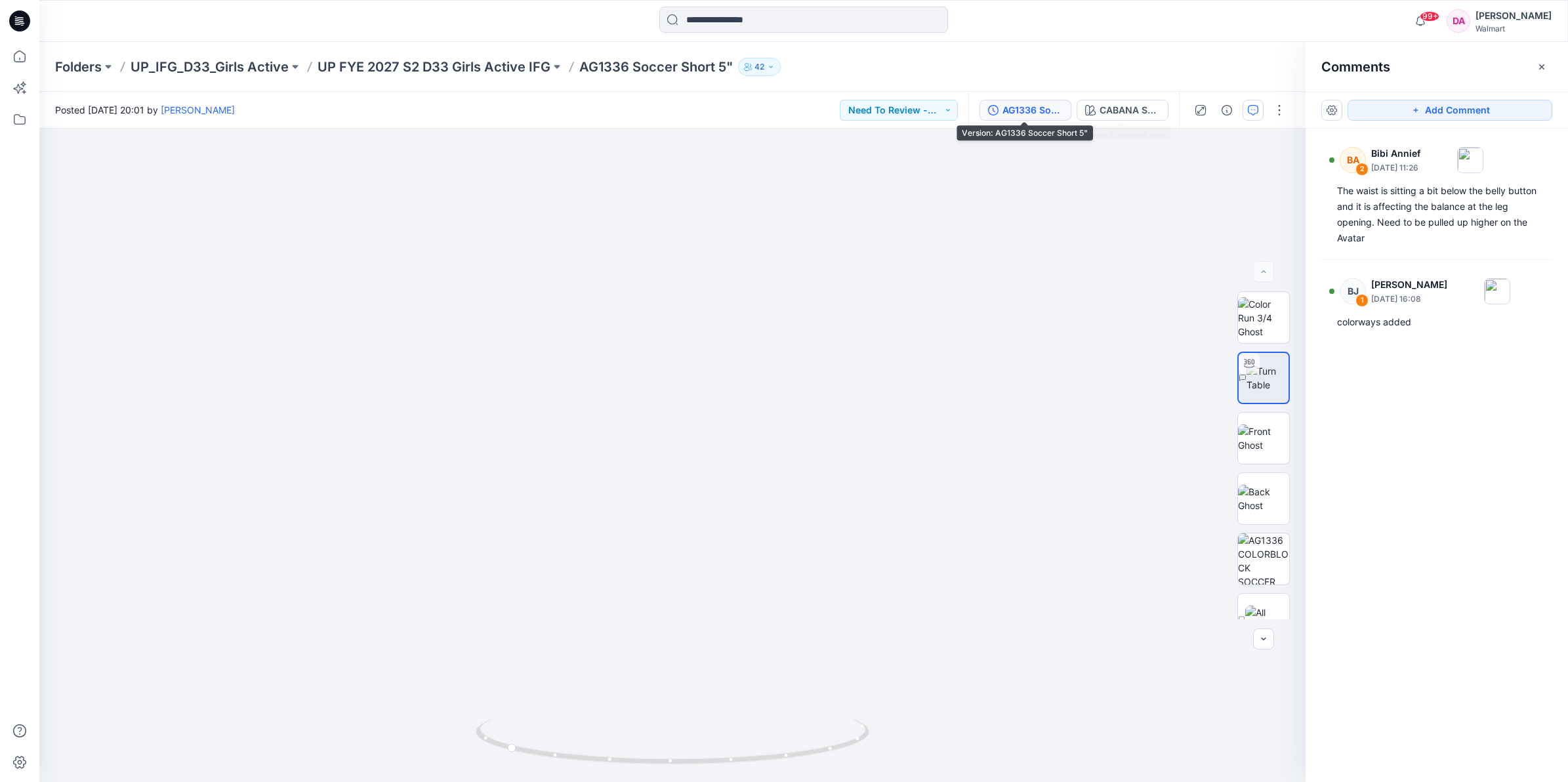
click at [1002, 109] on div "AG1336 Soccer Short 5"" at bounding box center [1032, 110] width 60 height 14
